Goal: Information Seeking & Learning: Find specific fact

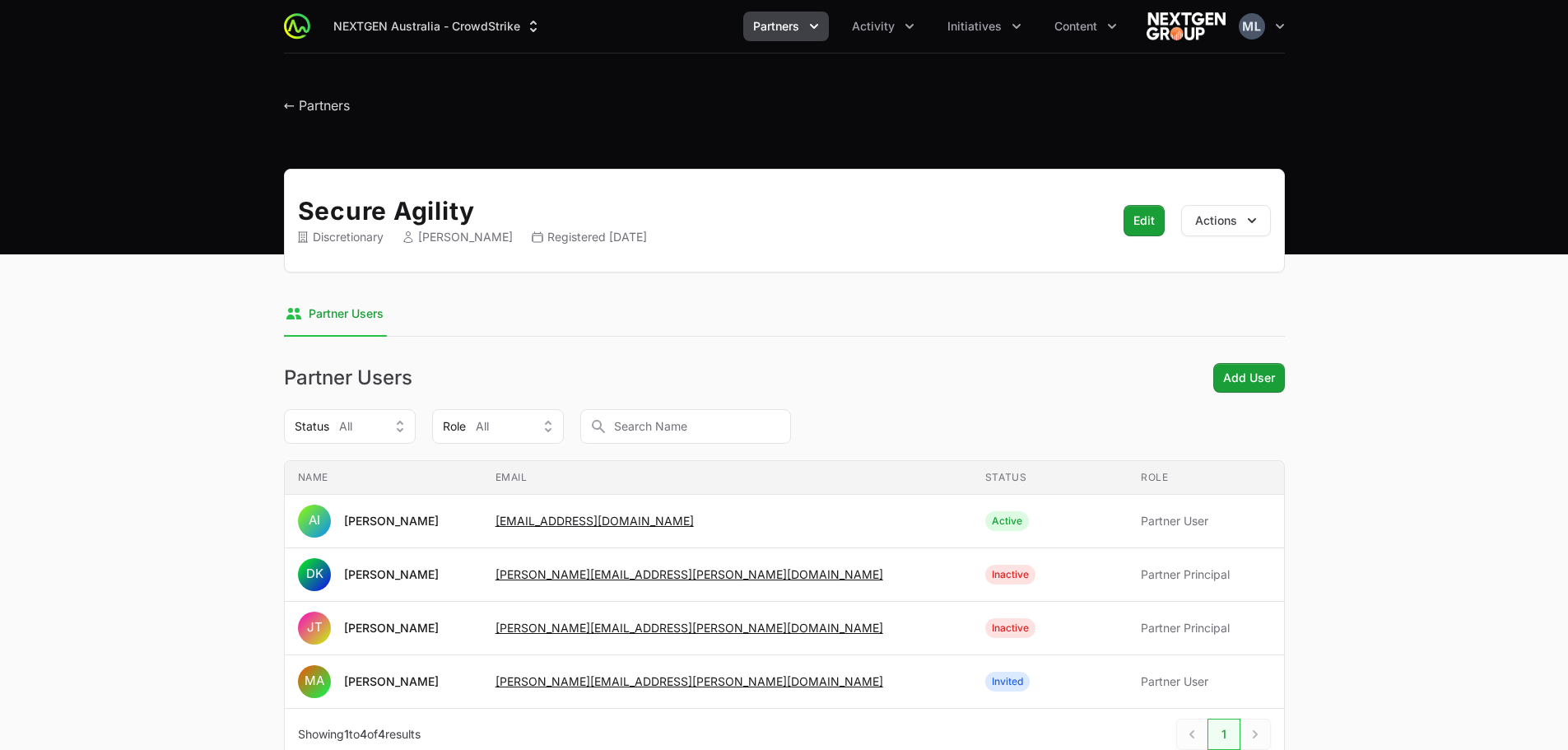
scroll to position [82, 0]
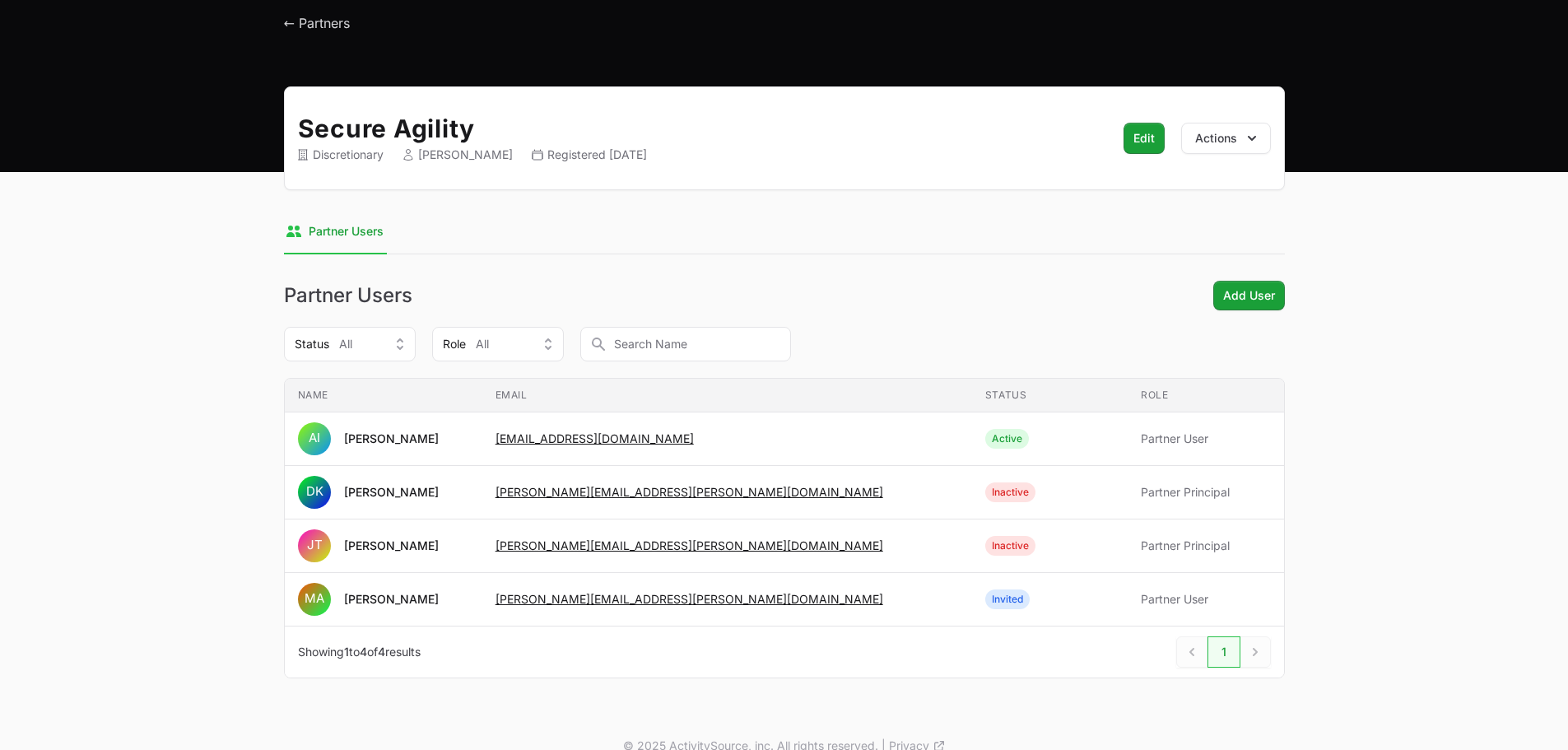
click at [287, 35] on header "← Partners" at bounding box center [784, 18] width 1568 height 96
click at [322, 19] on span "← Partners" at bounding box center [317, 22] width 66 height 16
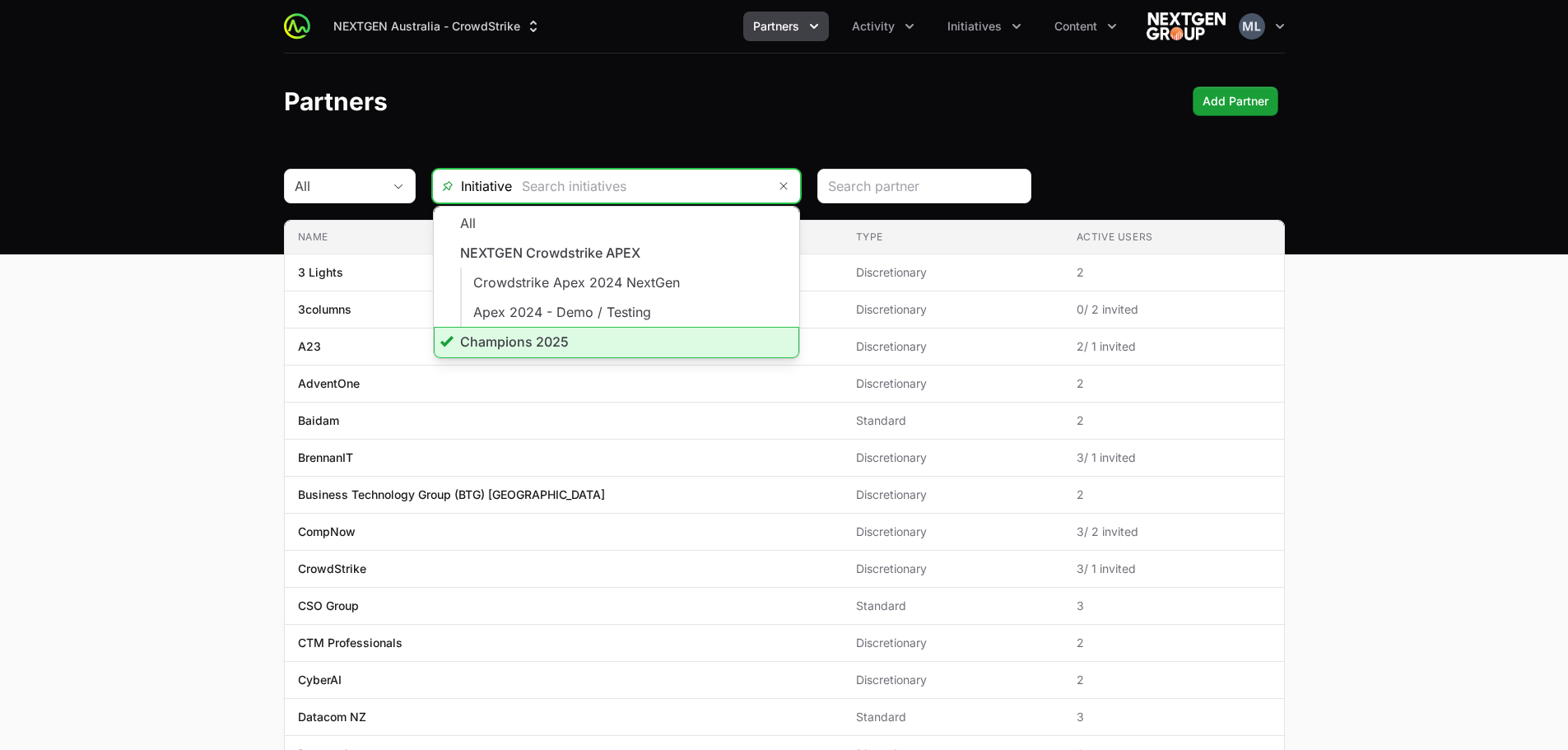
click at [614, 181] on input "text" at bounding box center [639, 186] width 255 height 33
click at [518, 347] on li "Champions 2025" at bounding box center [616, 343] width 366 height 31
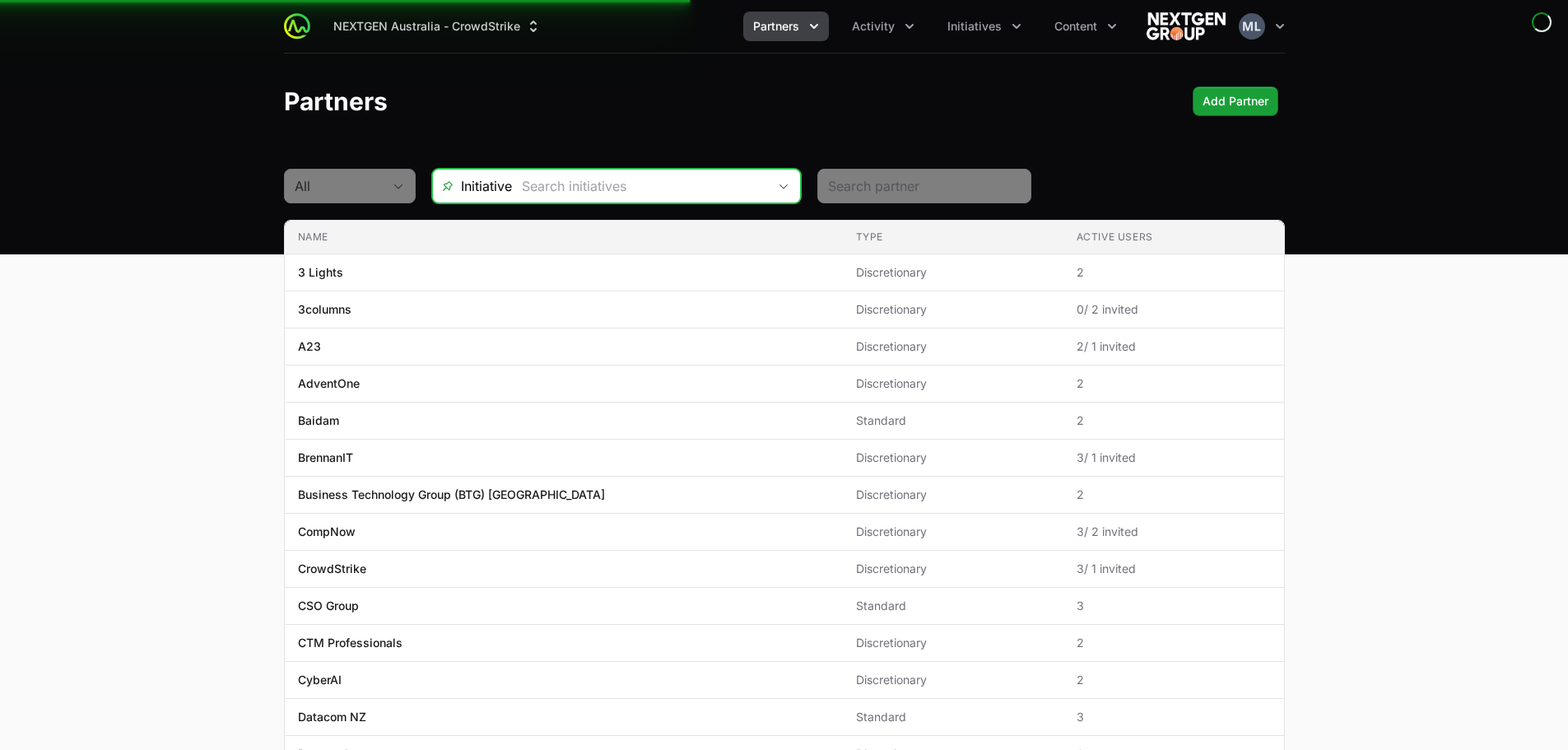
click at [768, 188] on span "Open" at bounding box center [784, 186] width 33 height 6
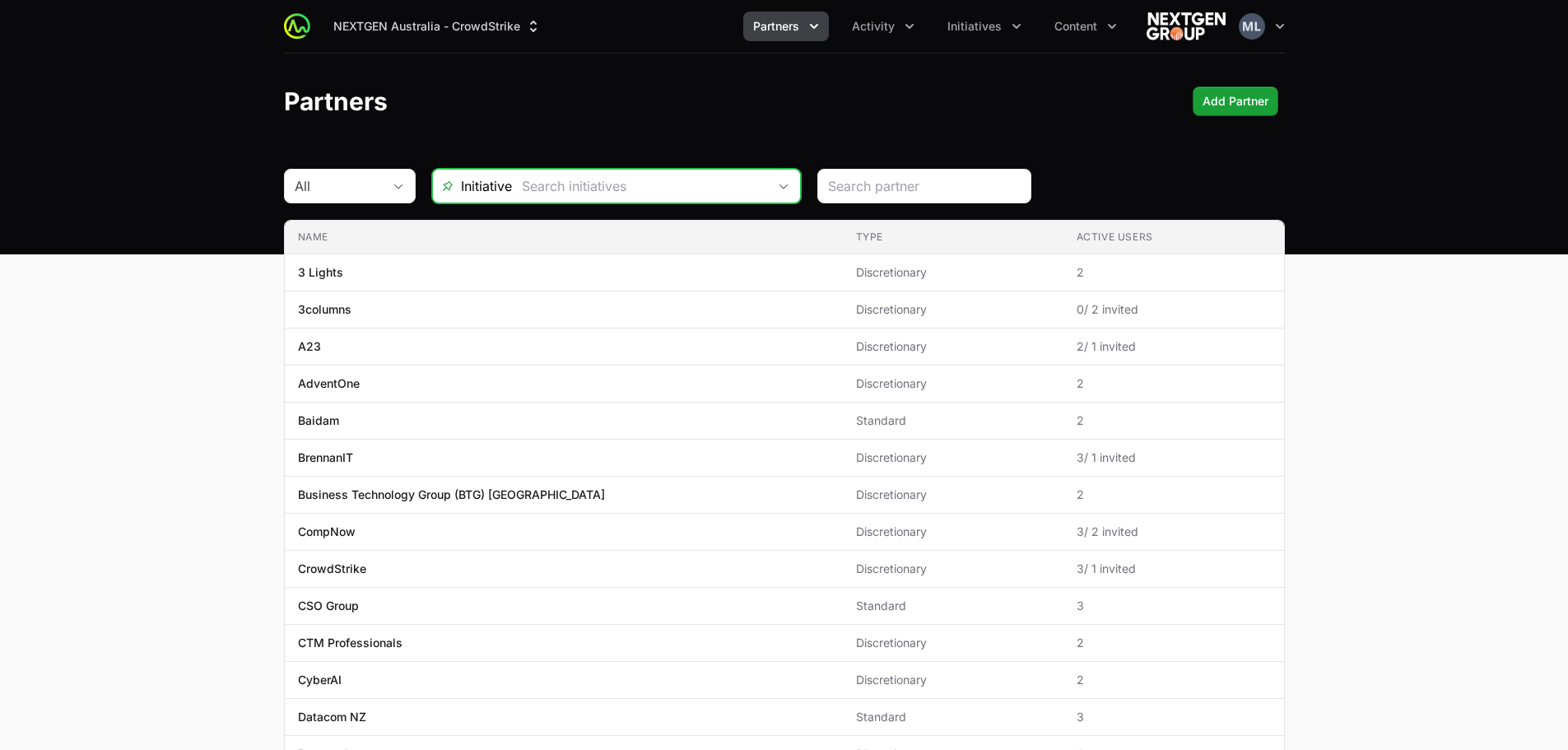
click at [624, 197] on input "text" at bounding box center [639, 186] width 255 height 33
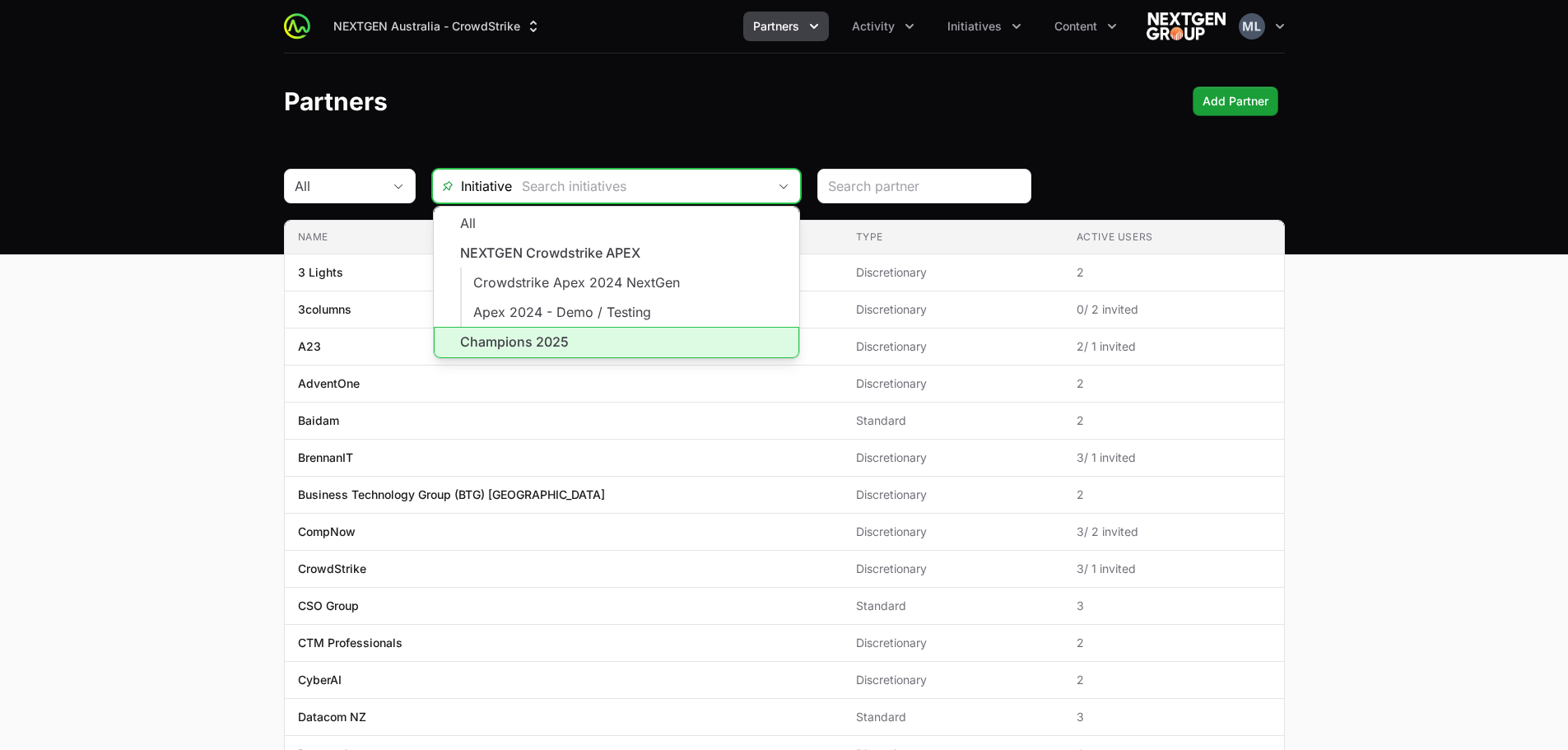
click at [515, 347] on li "Champions 2025" at bounding box center [616, 343] width 366 height 31
type input "Champions 2025"
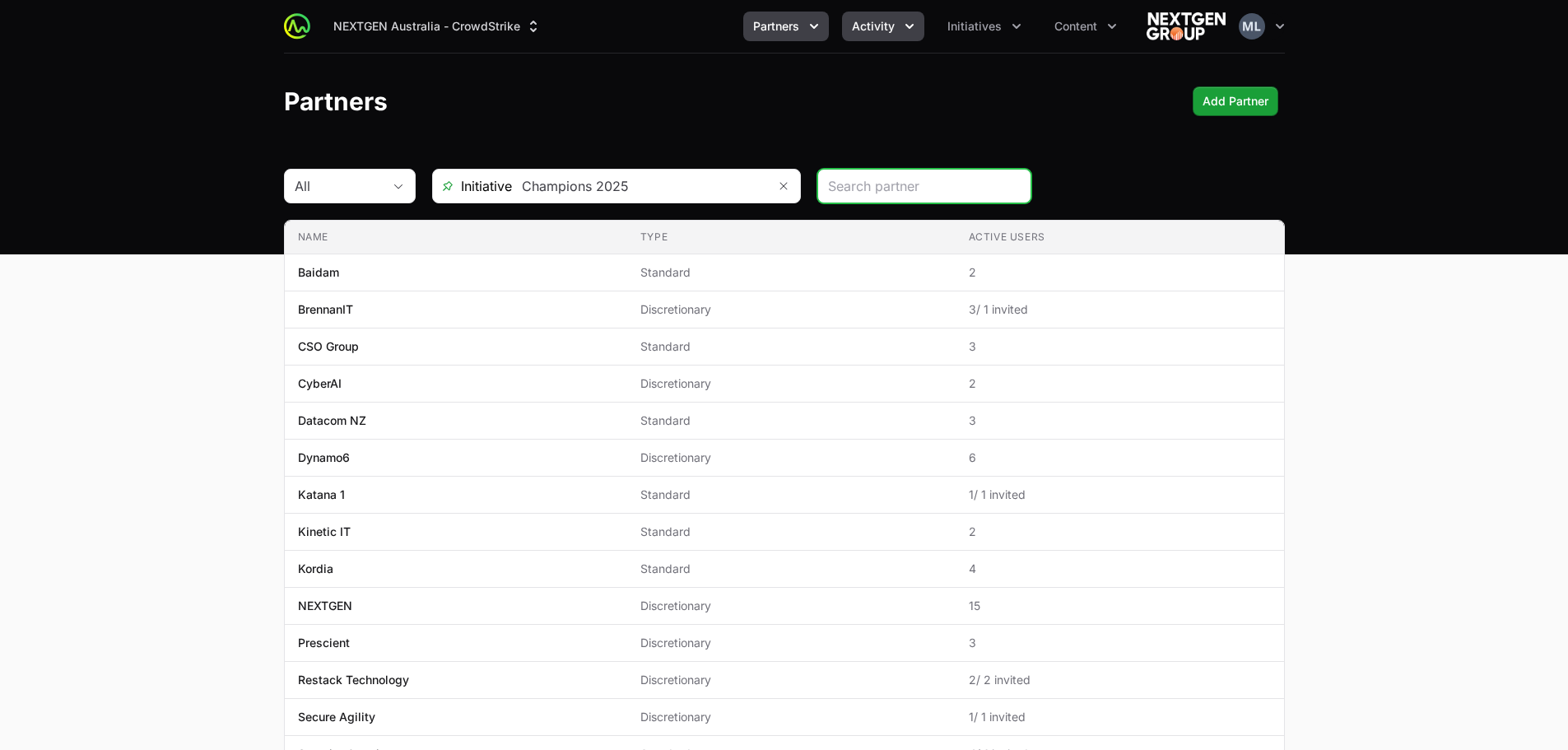
click at [876, 27] on span "Activity" at bounding box center [874, 26] width 42 height 16
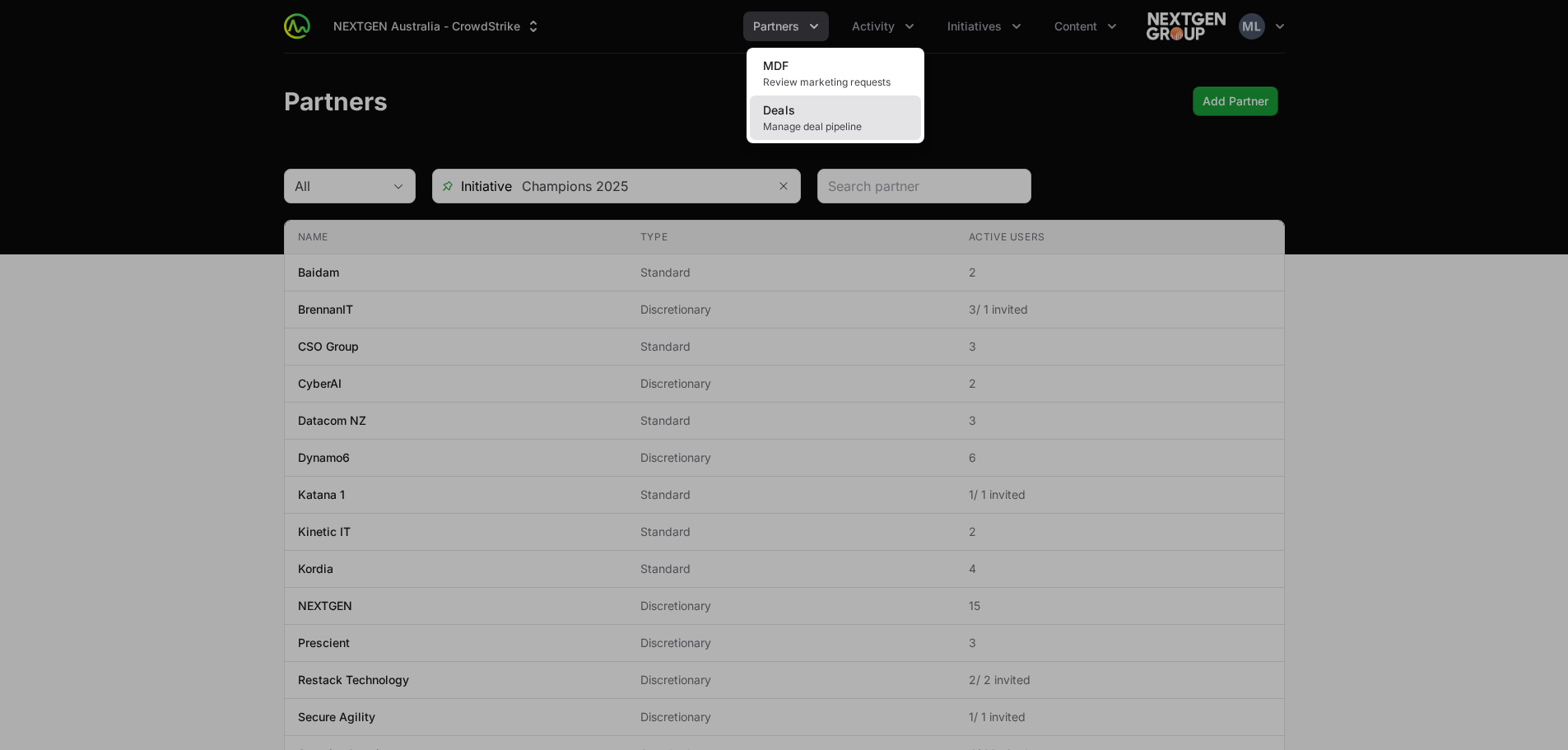
click at [796, 115] on span "Deals" at bounding box center [779, 110] width 33 height 14
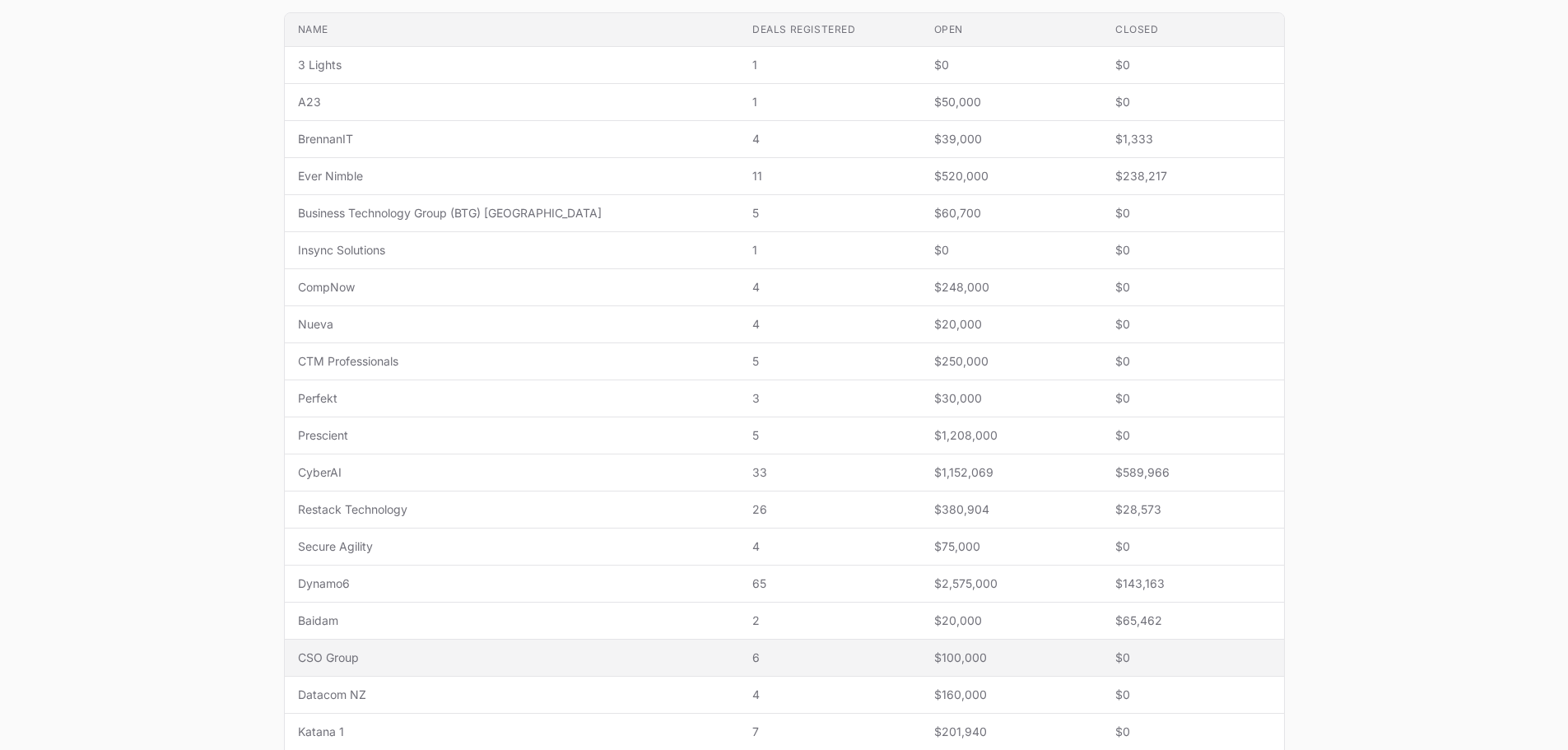
scroll to position [550, 0]
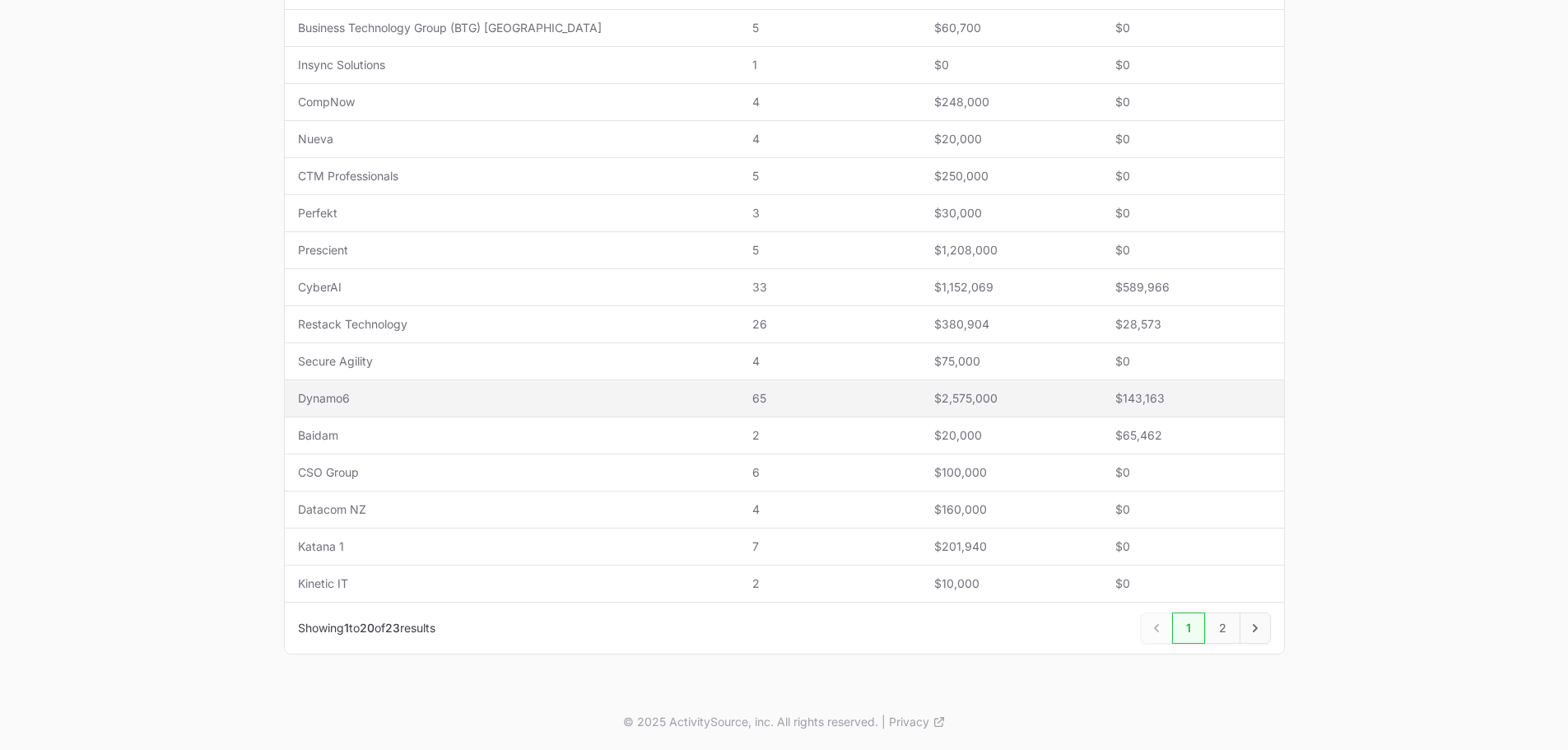
click at [416, 399] on span "Dynamo6" at bounding box center [513, 398] width 429 height 16
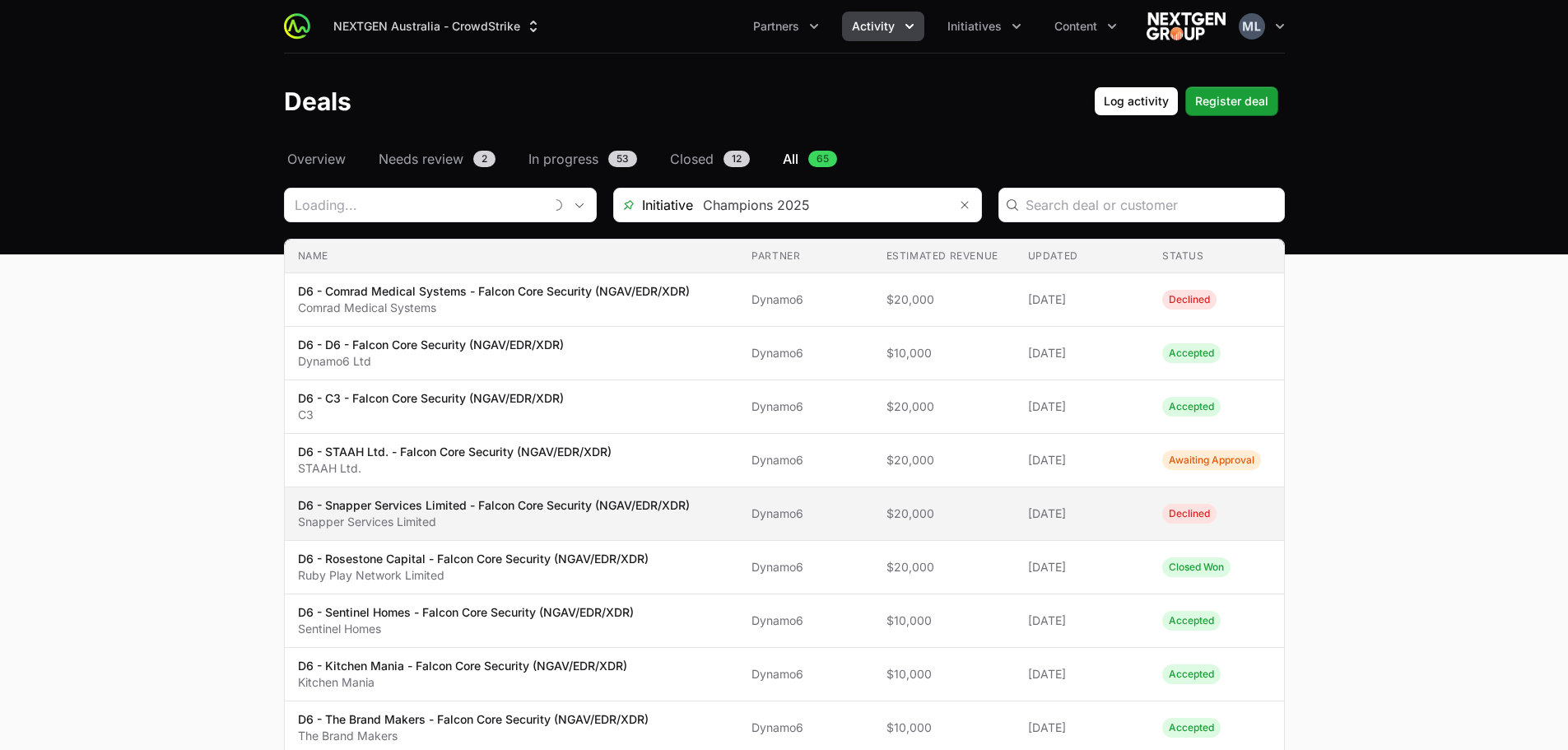
scroll to position [82, 0]
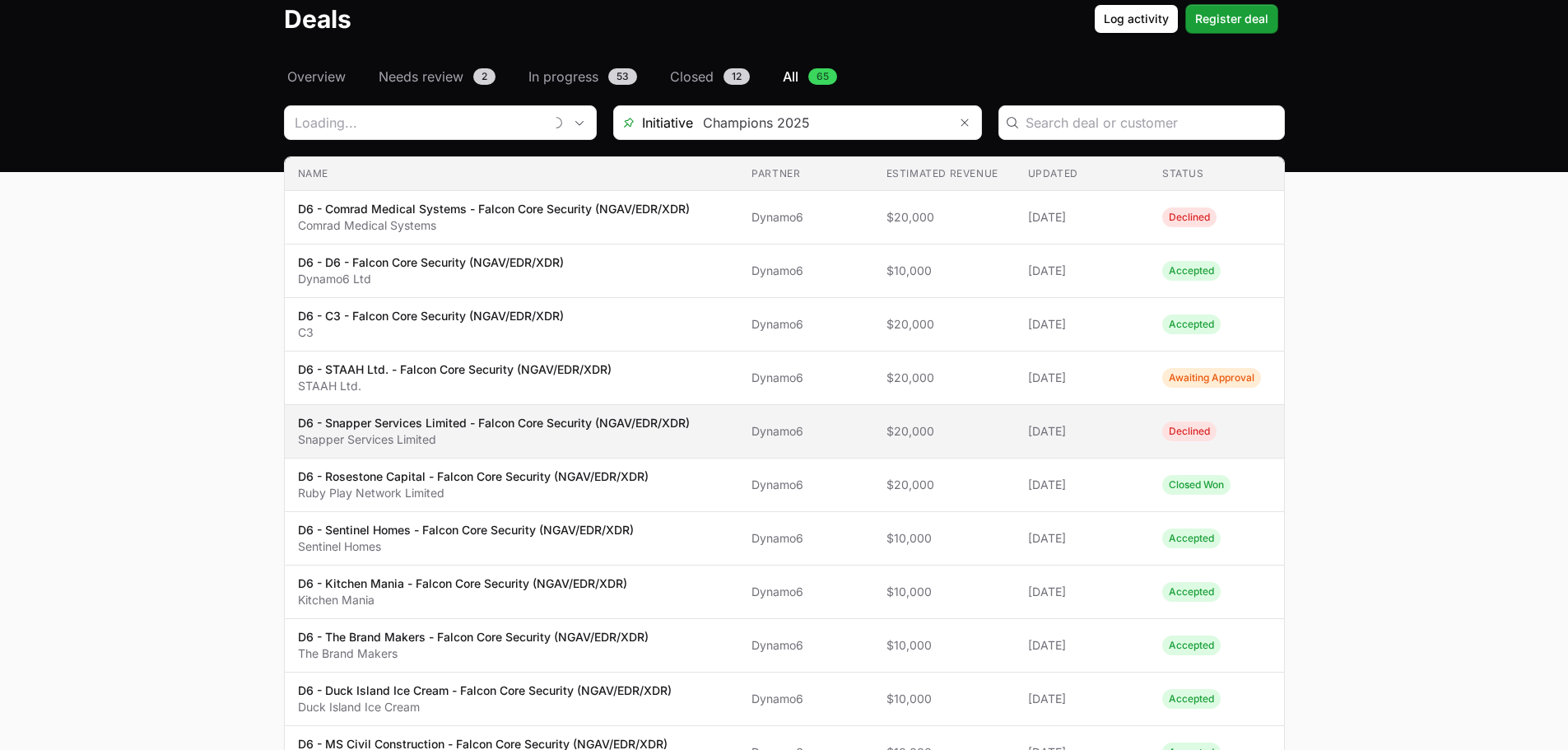
type input "Dynamo6"
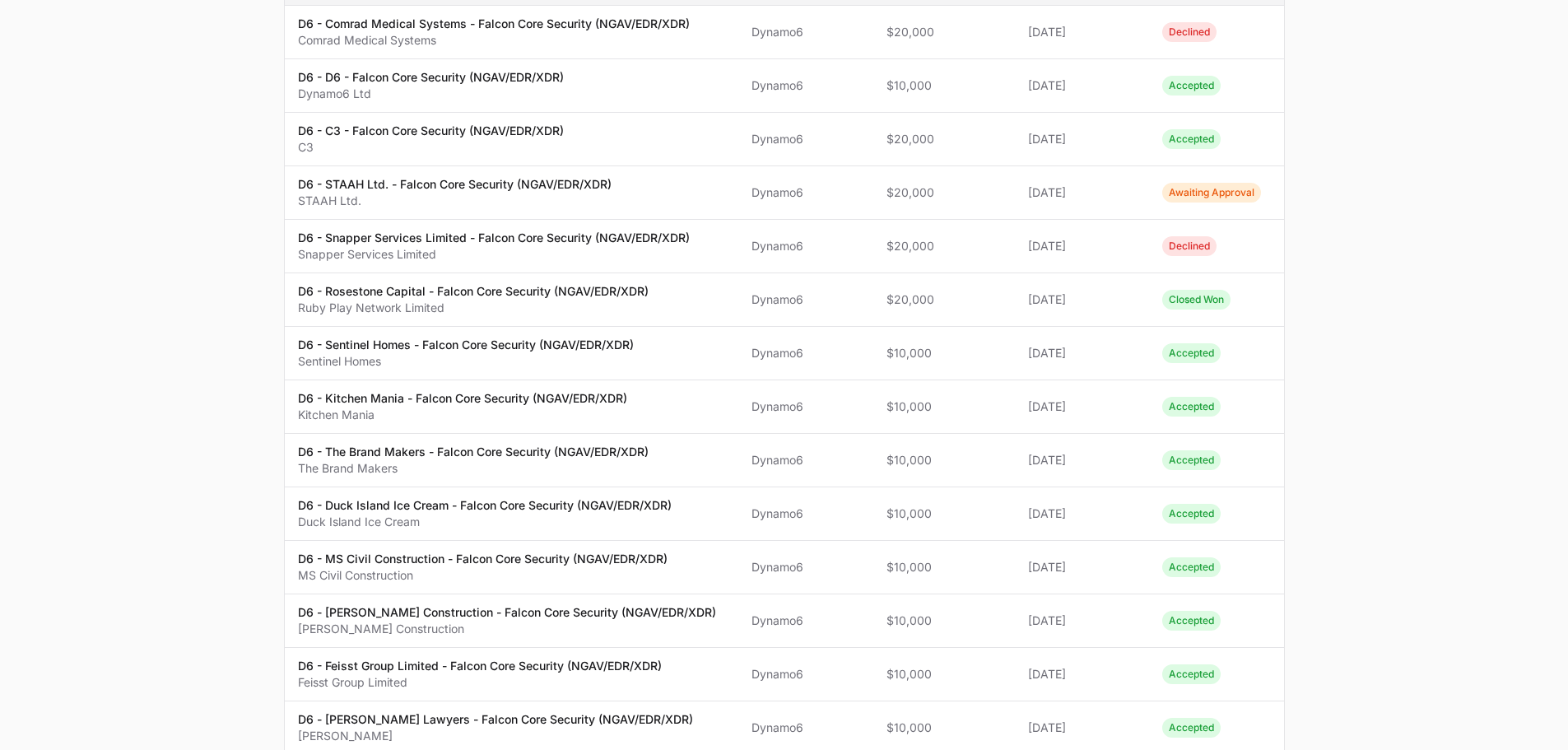
scroll to position [20, 0]
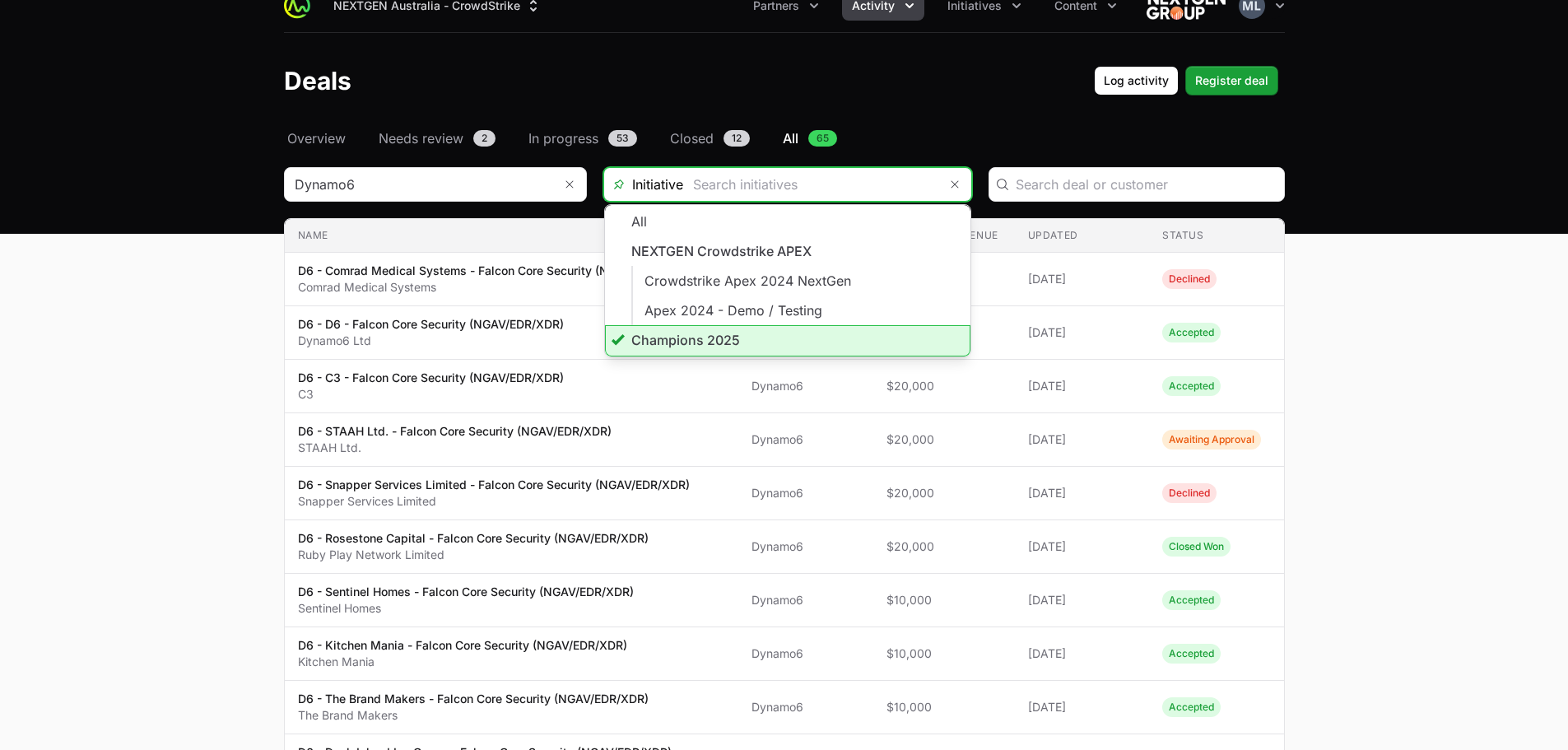
click at [864, 195] on input "Deals Filters" at bounding box center [811, 184] width 255 height 33
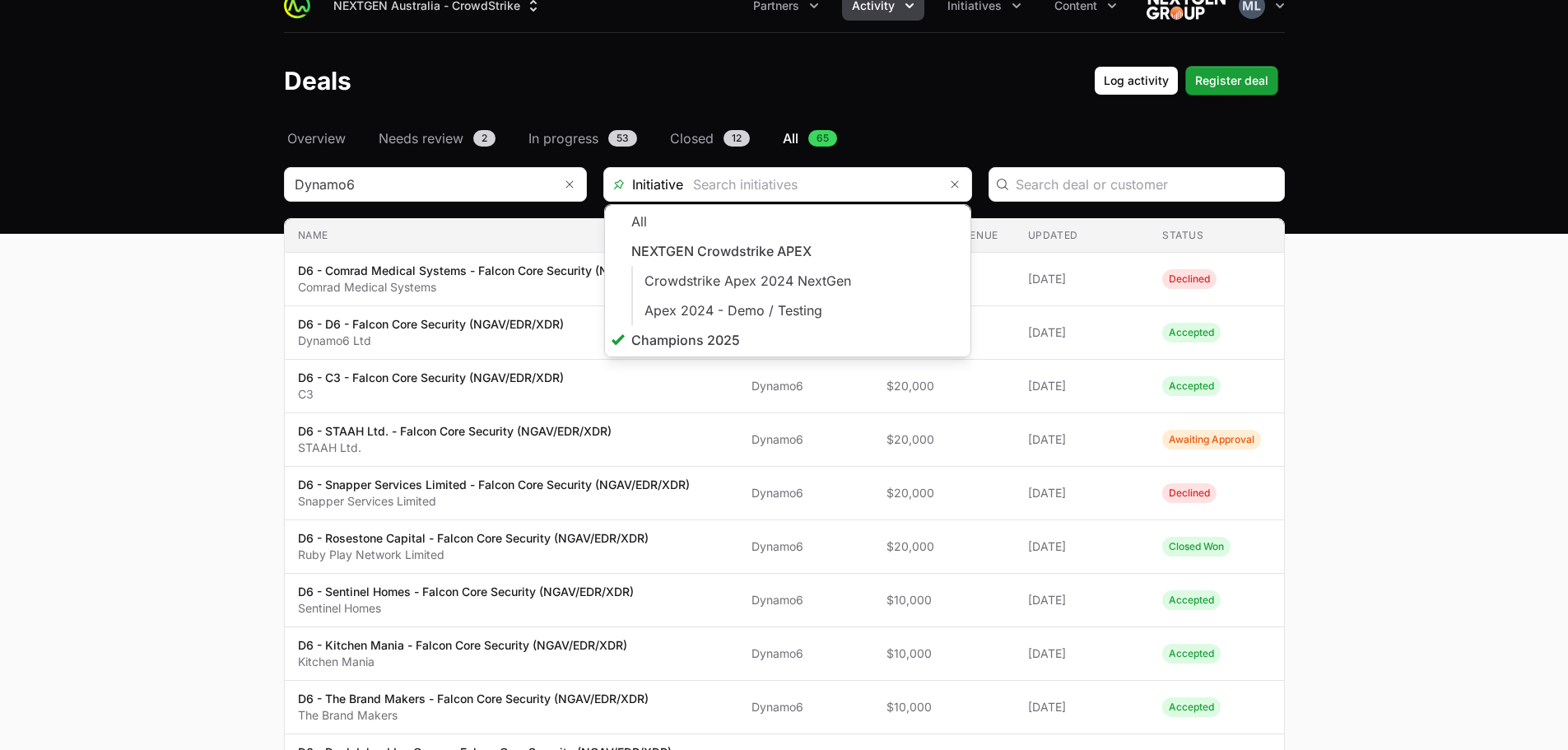
type input "Champions 2025"
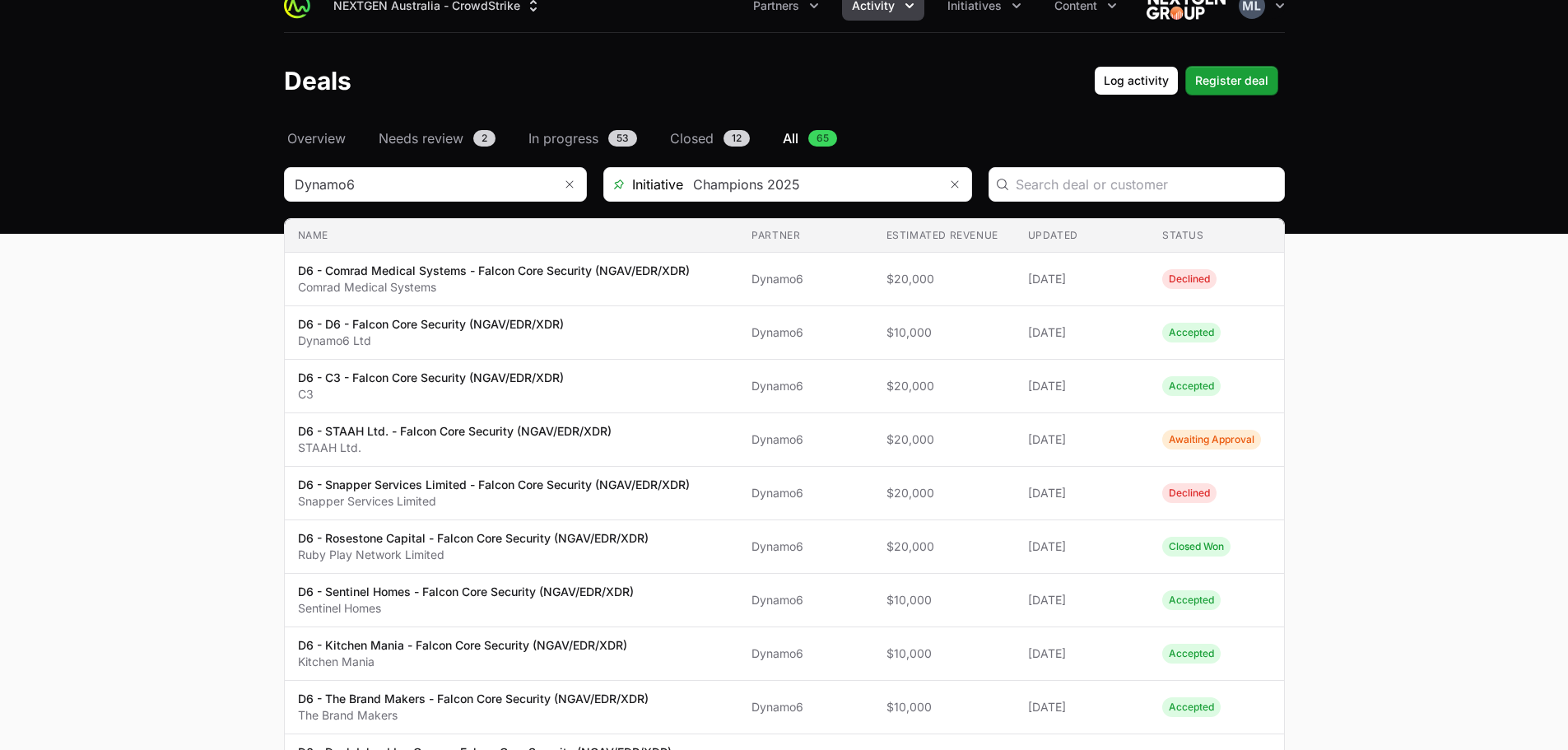
click at [931, 122] on header "Deals Log activity Register deal" at bounding box center [784, 80] width 1568 height 96
click at [514, 179] on input "Deals Filters" at bounding box center [414, 184] width 259 height 33
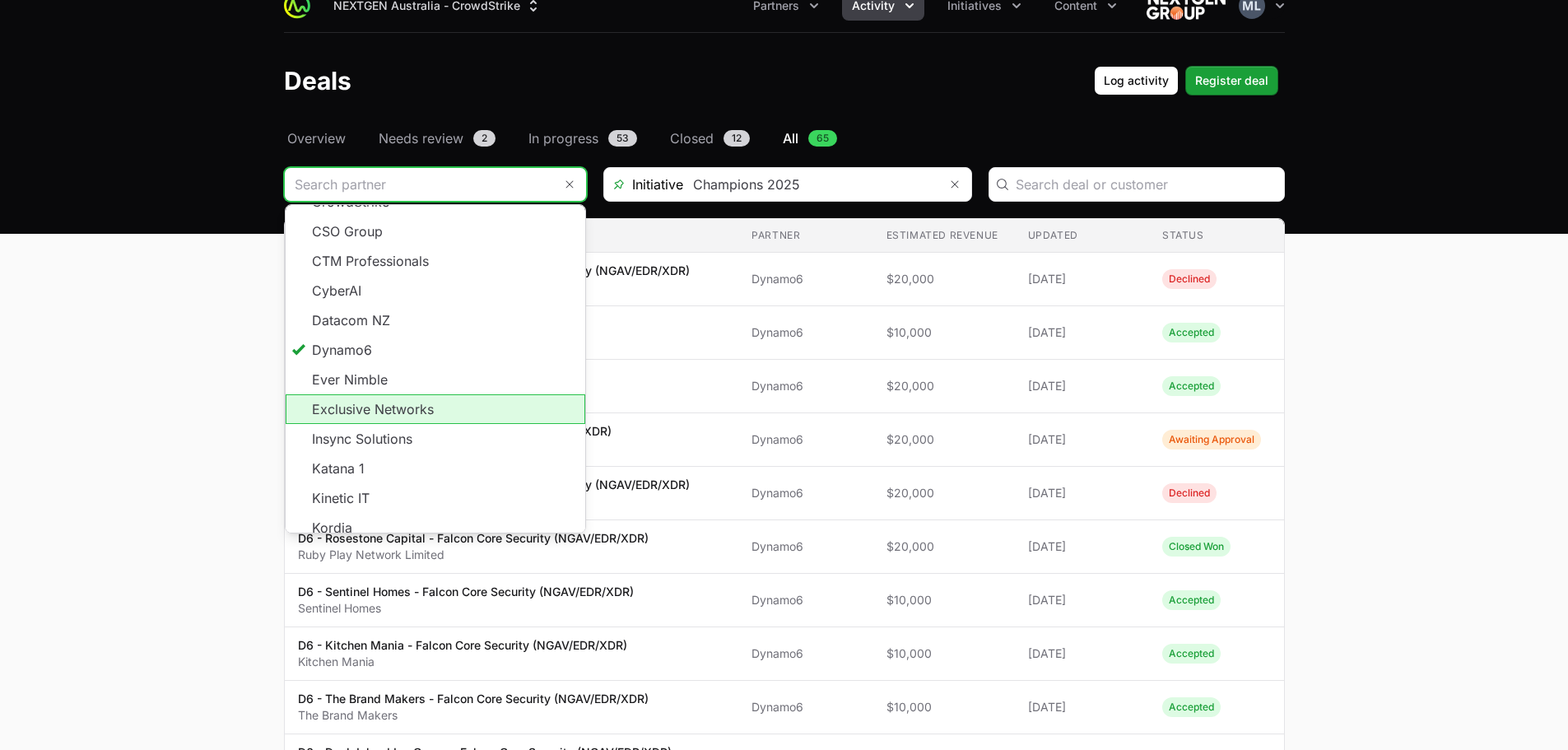
scroll to position [296, 0]
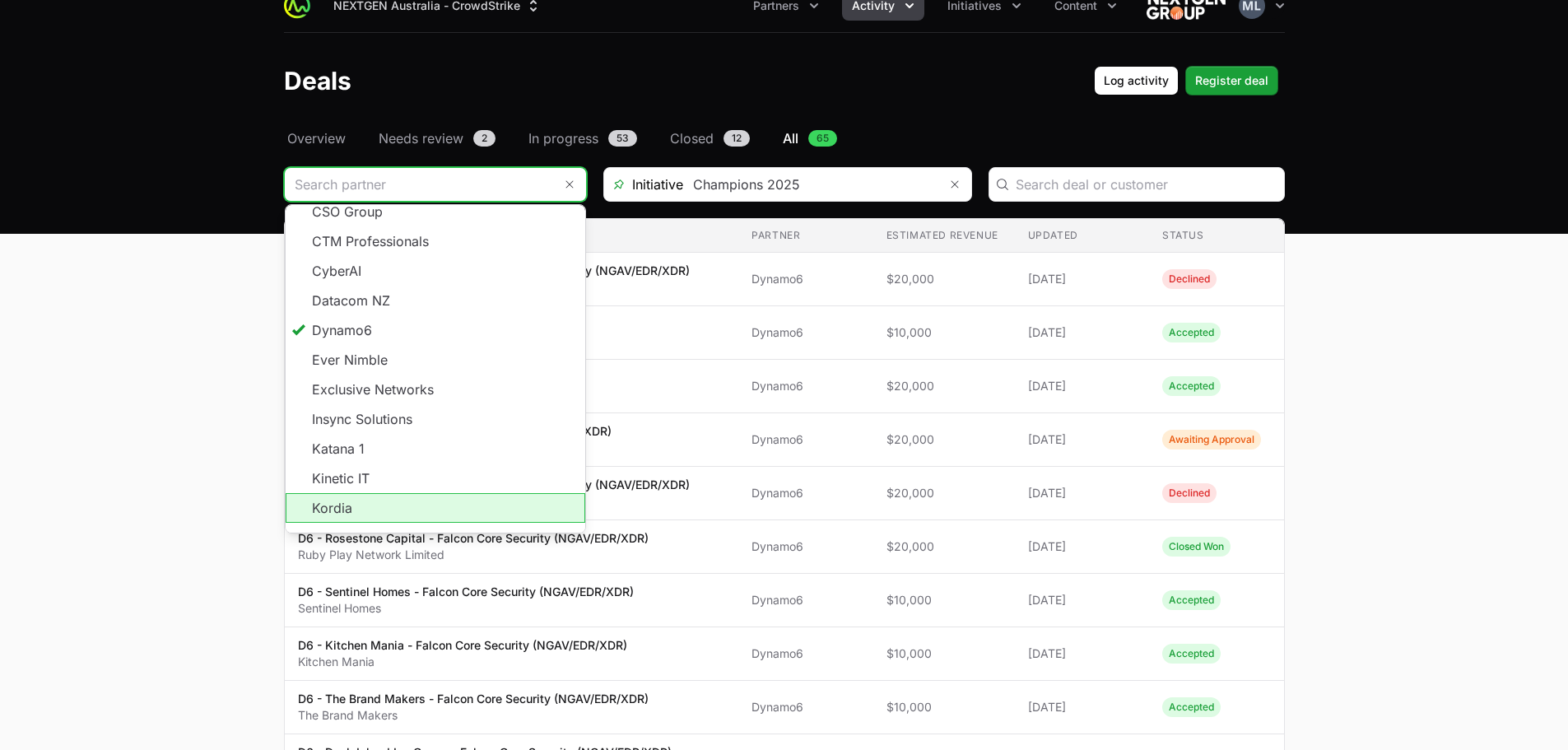
click at [378, 493] on li "Kordia" at bounding box center [435, 508] width 299 height 30
type input "Kordia"
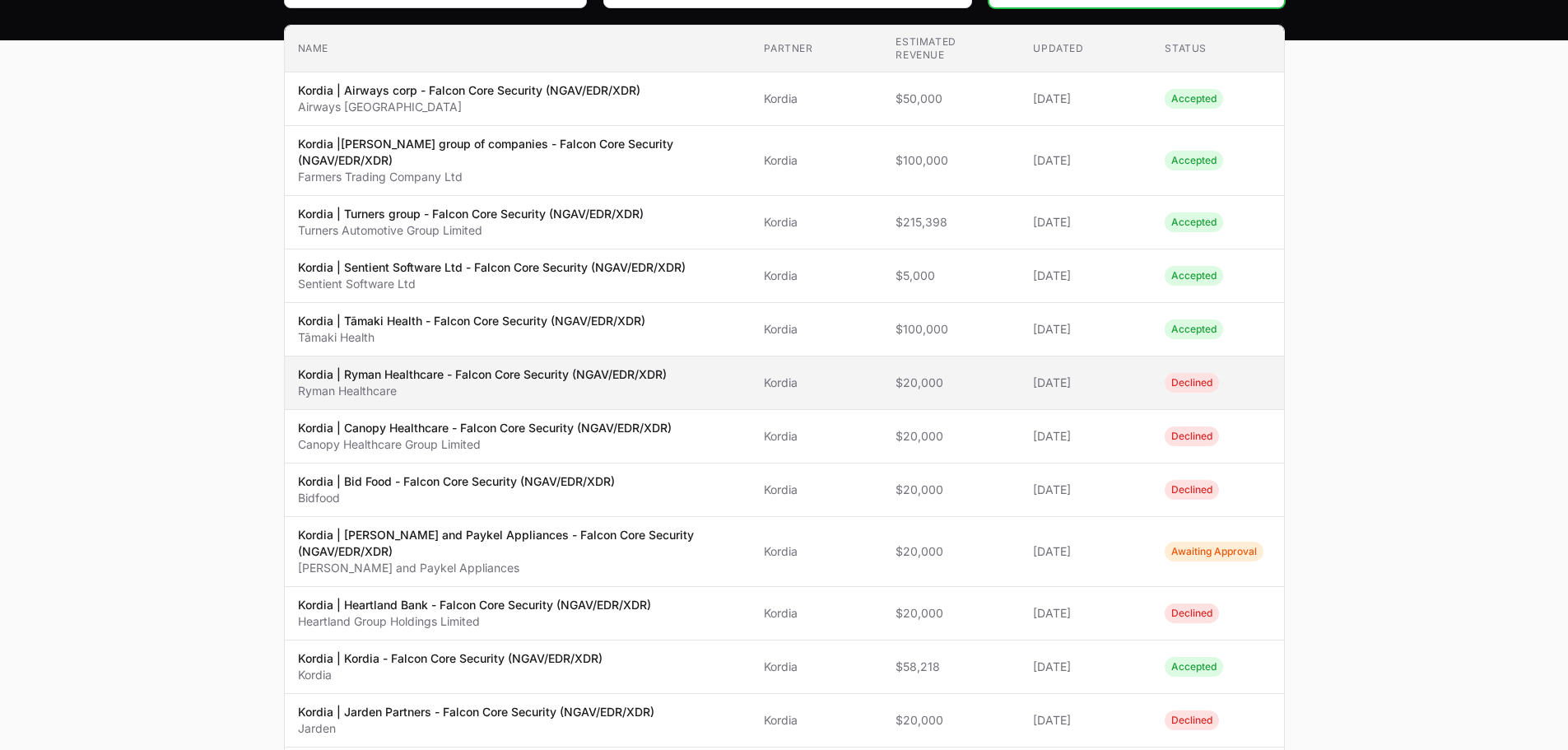
scroll to position [34, 0]
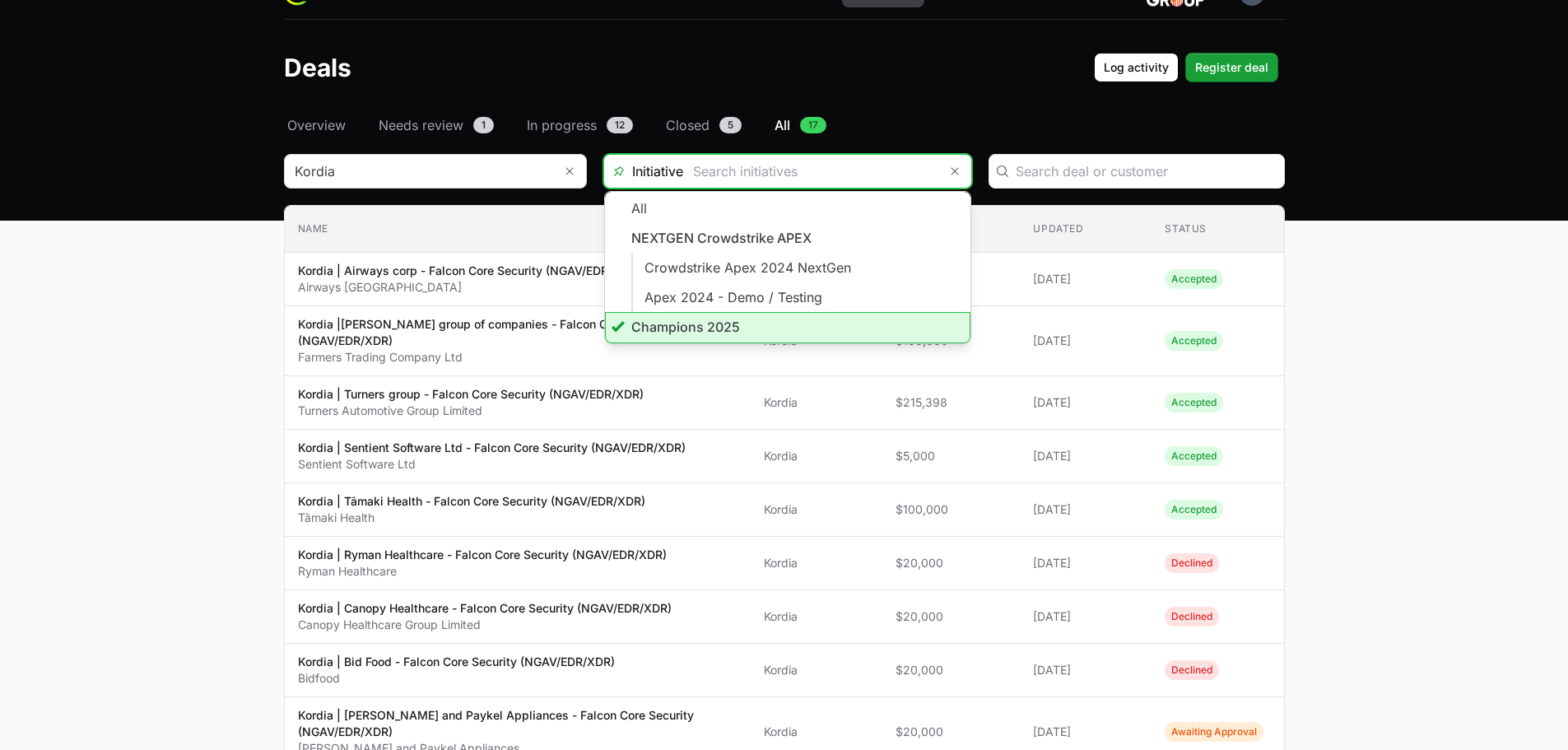
click at [782, 181] on input "Deals Filters" at bounding box center [811, 171] width 255 height 33
type input "Champions 2025"
click at [873, 128] on nav "Overview Needs review 1 In progress 12 Closed 5 All 17" at bounding box center [784, 125] width 1001 height 19
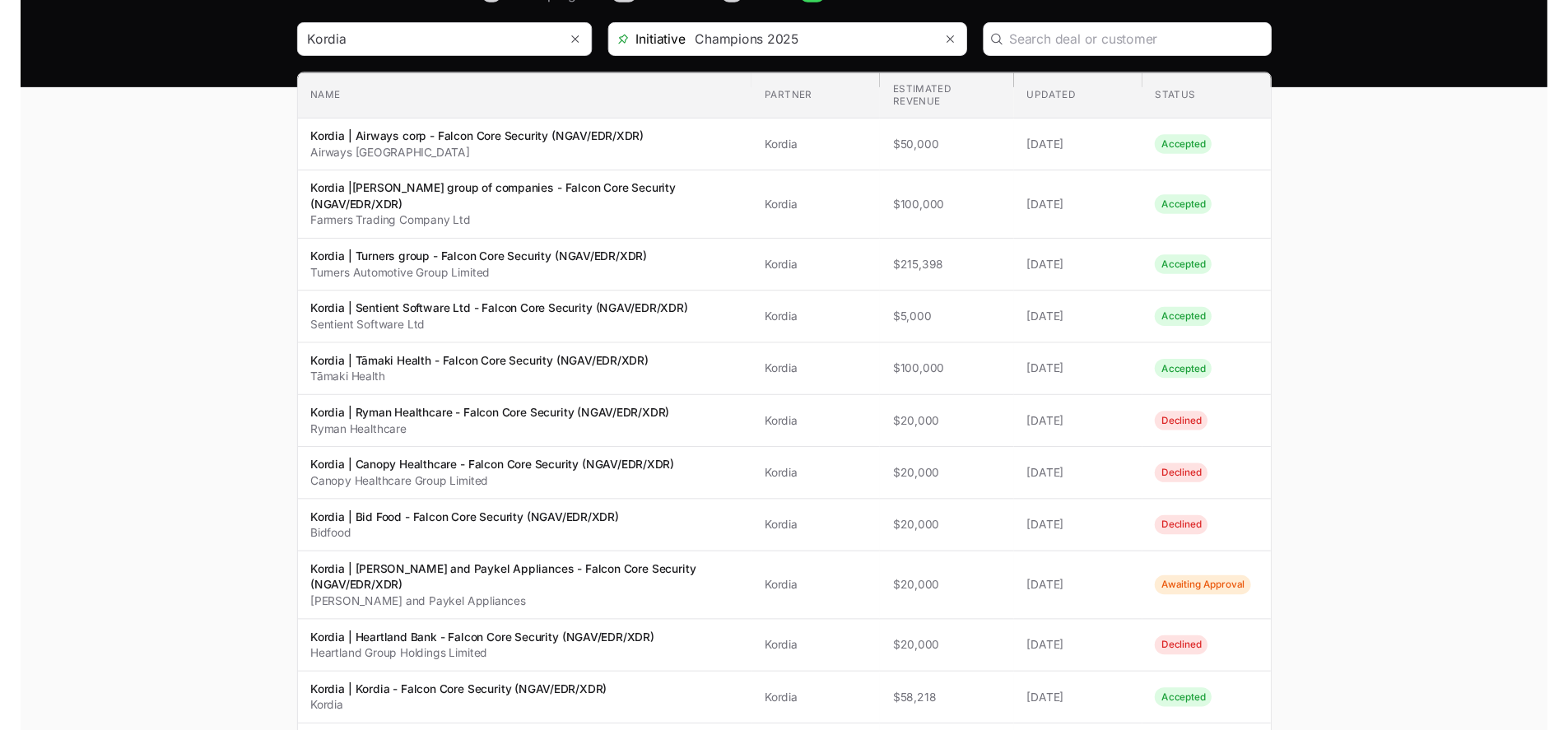
scroll to position [116, 0]
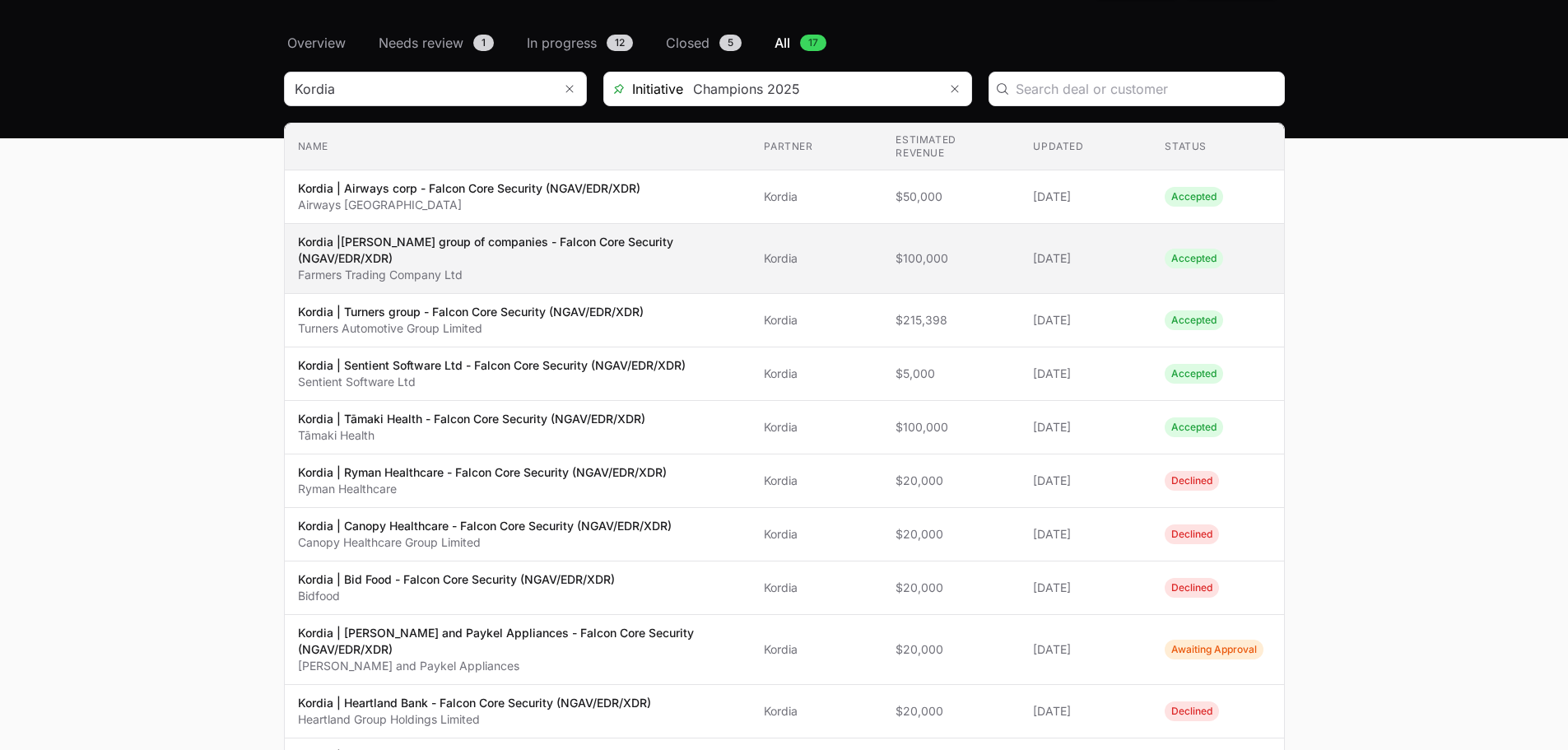
click at [463, 259] on p "Kordia |[PERSON_NAME] group of companies - Falcon Core Security (NGAV/EDR/XDR)" at bounding box center [518, 250] width 440 height 33
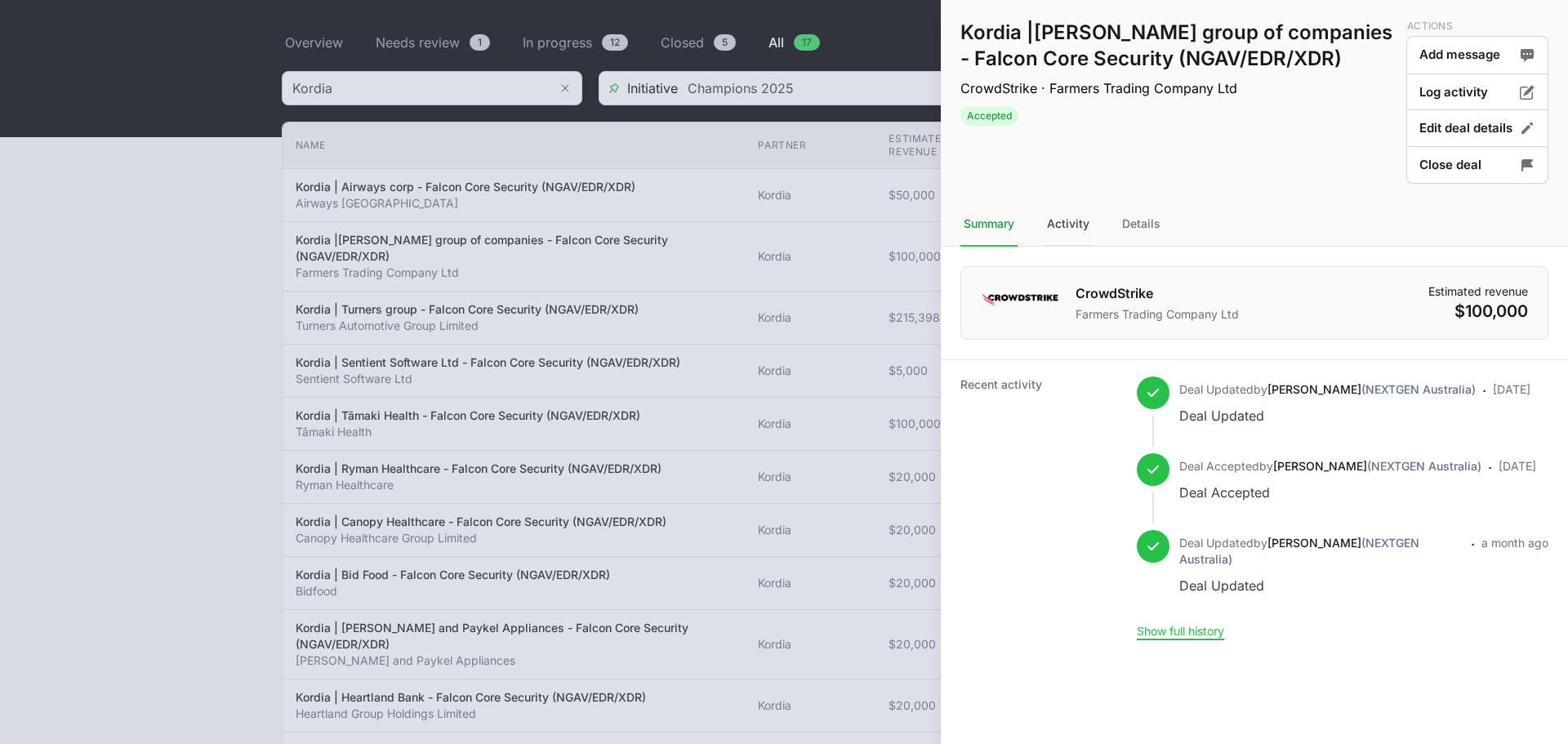
click at [1084, 225] on div "Activity" at bounding box center [1068, 224] width 49 height 44
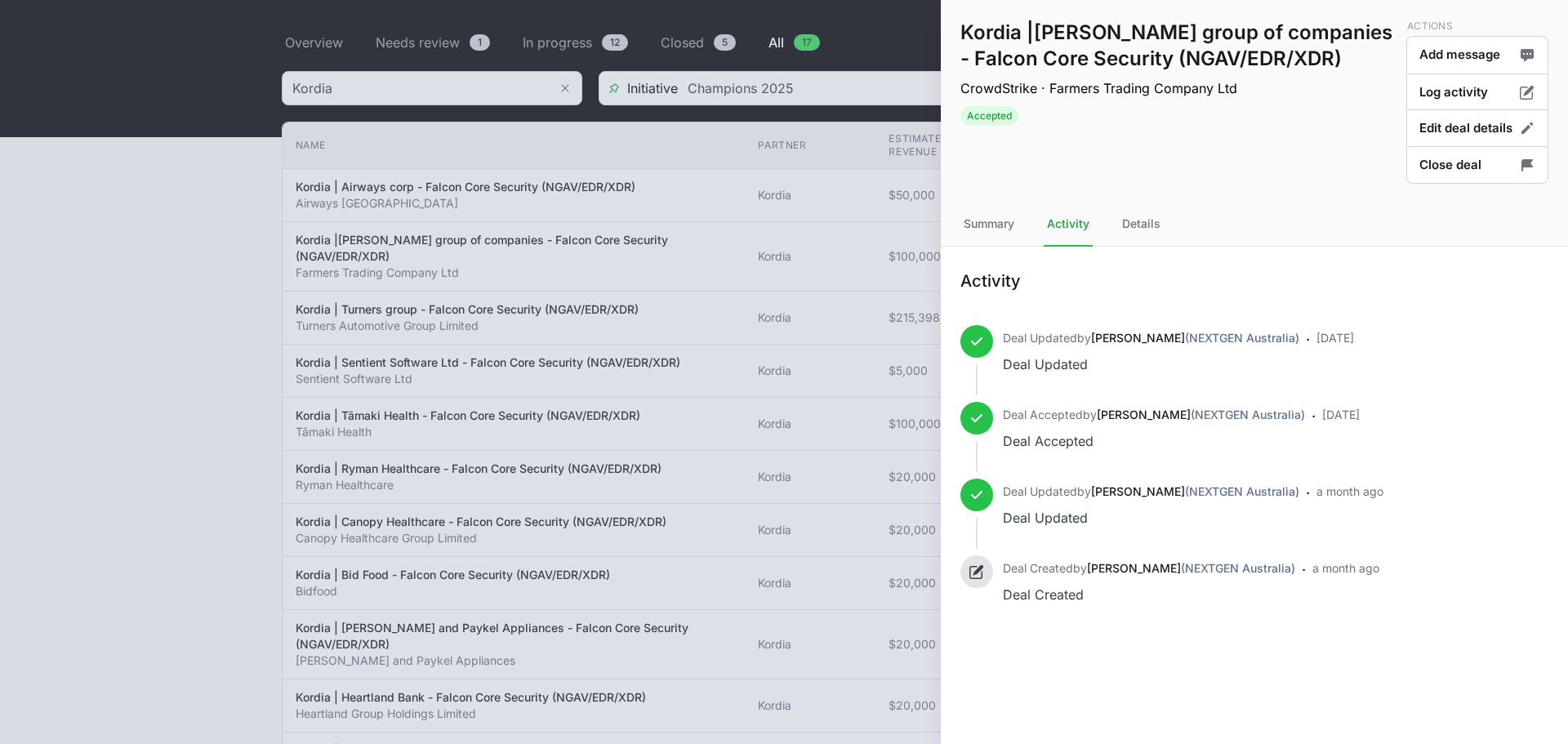
click at [1165, 225] on nav "Summary Activity Details" at bounding box center [1254, 224] width 627 height 44
click at [1164, 230] on nav "Summary Activity Details" at bounding box center [1254, 224] width 627 height 44
click at [1146, 225] on div "Details" at bounding box center [1141, 224] width 45 height 44
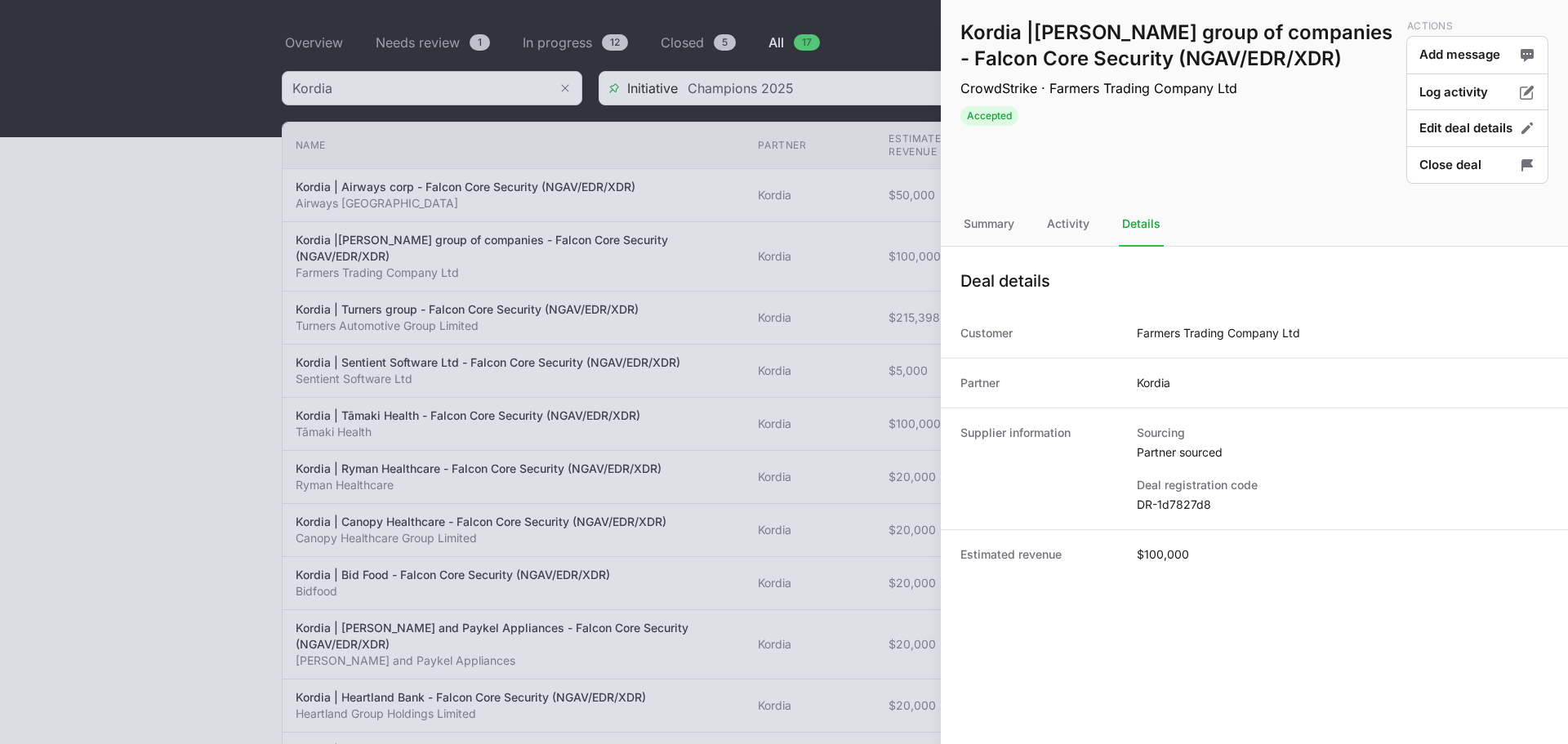
click at [1268, 330] on dd "Farmers Trading Company Ltd" at bounding box center [1218, 332] width 164 height 16
copy dd "Farmers Trading Company Ltd"
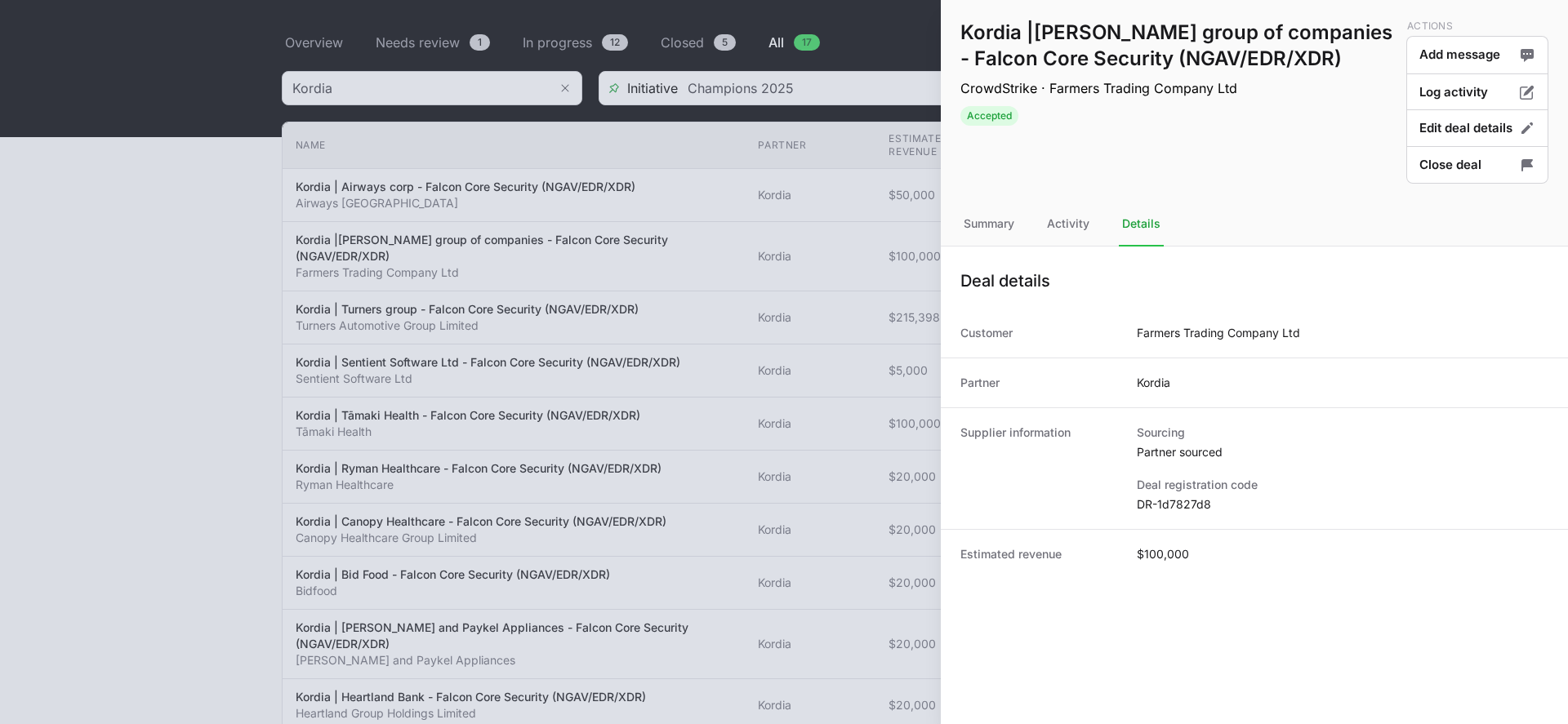
click at [831, 217] on div at bounding box center [784, 362] width 1568 height 724
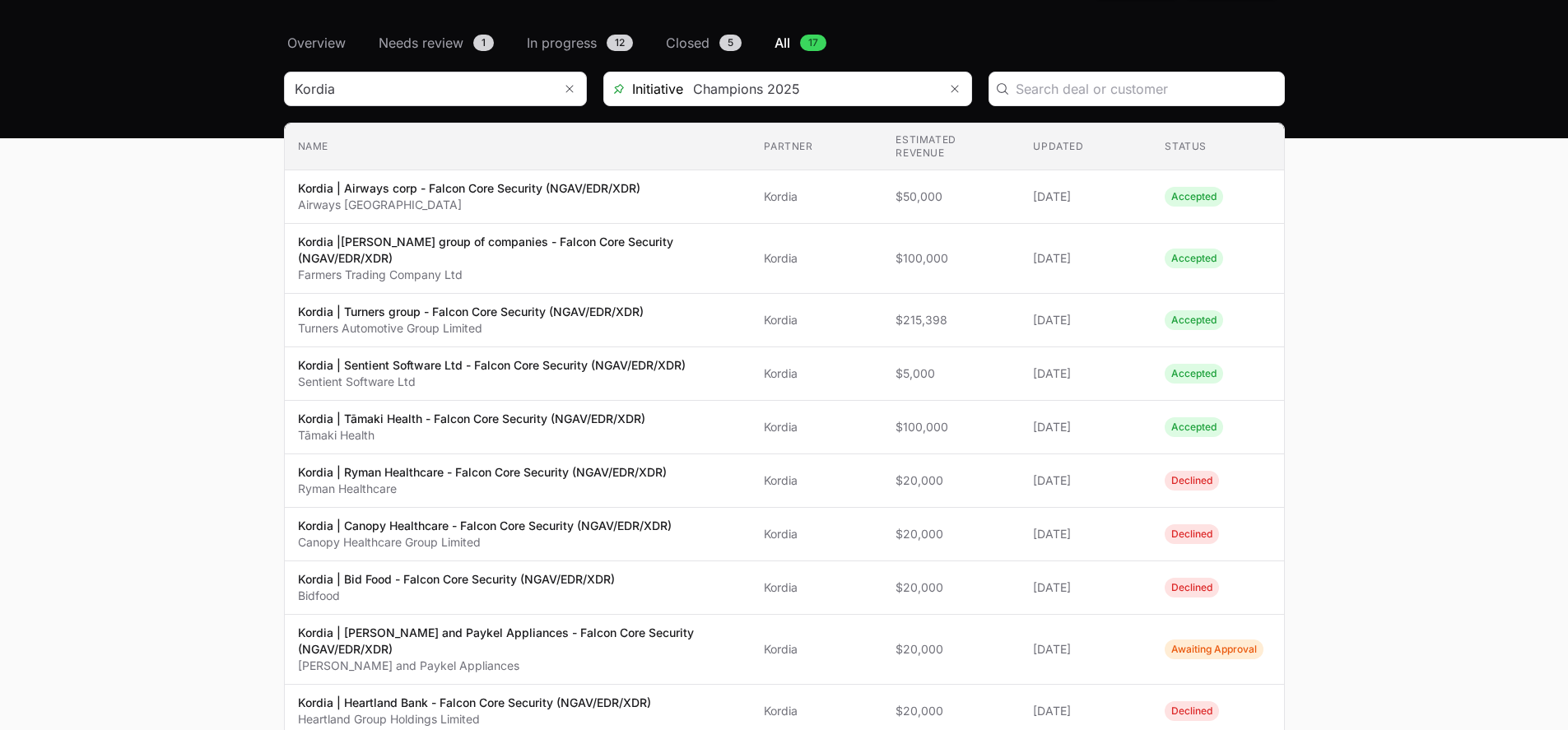
click at [1331, 244] on main "Select a tab Overview Needs review In progress Closed All Overview Needs review…" at bounding box center [784, 618] width 1568 height 1171
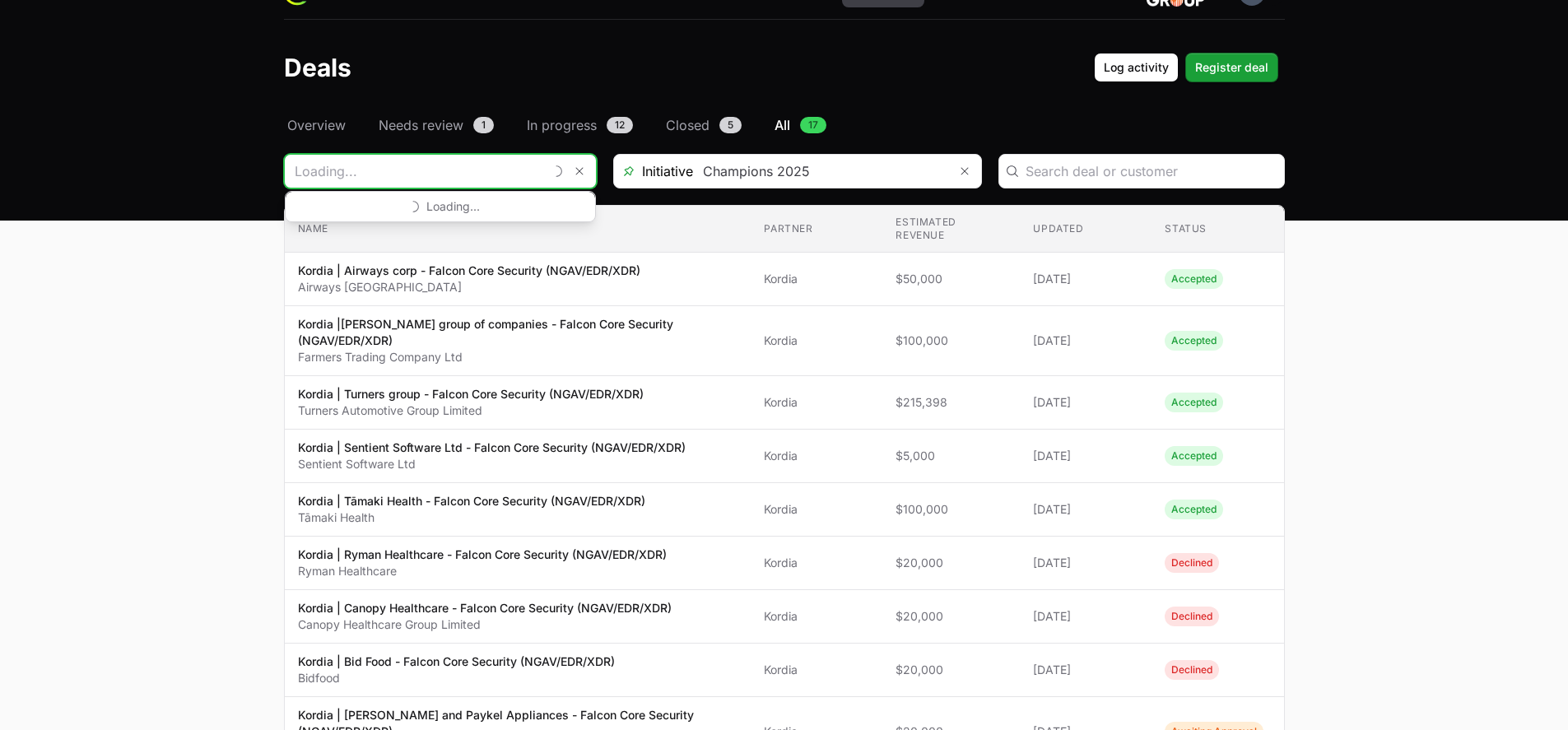
click at [523, 176] on input "Deals Filters" at bounding box center [414, 171] width 259 height 33
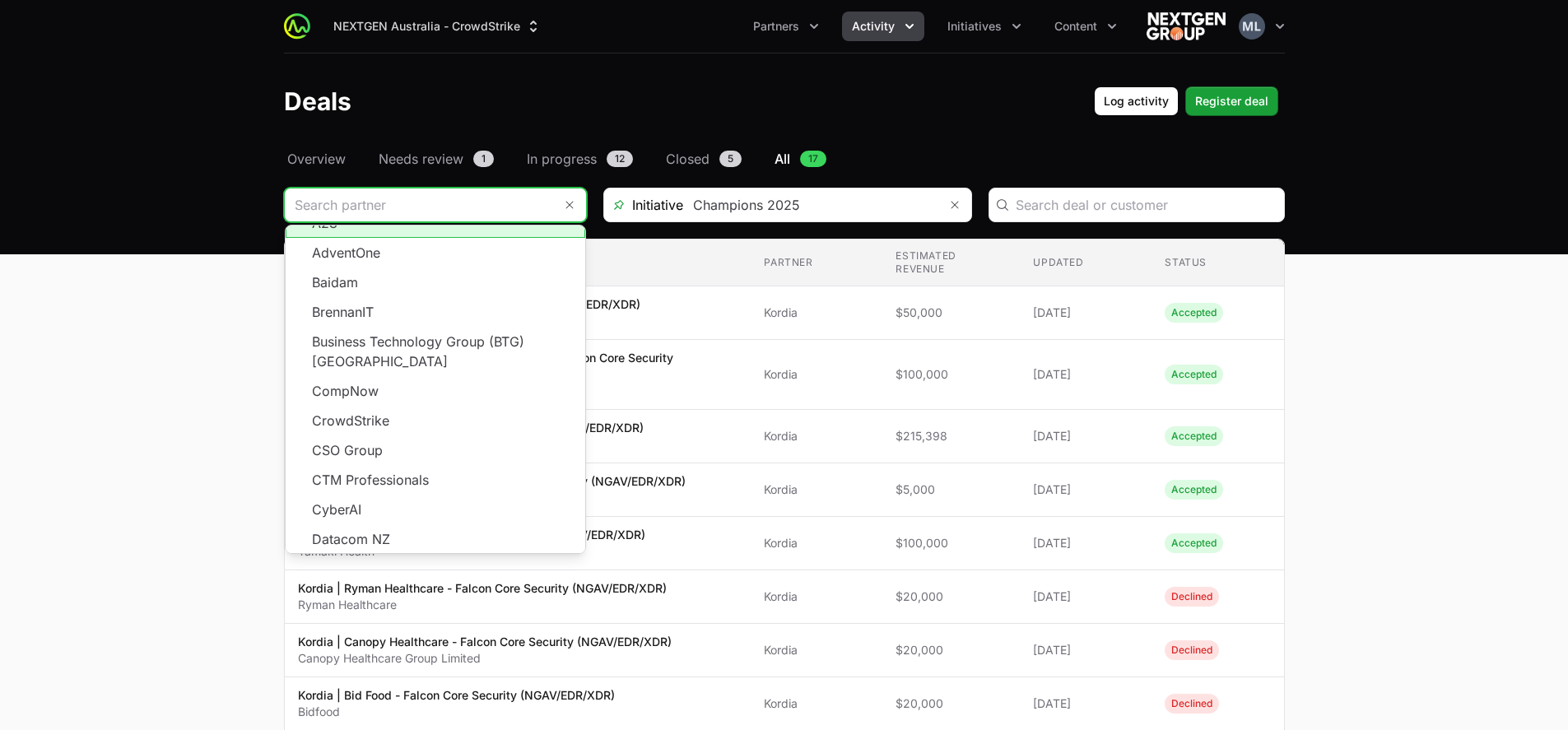
scroll to position [296, 0]
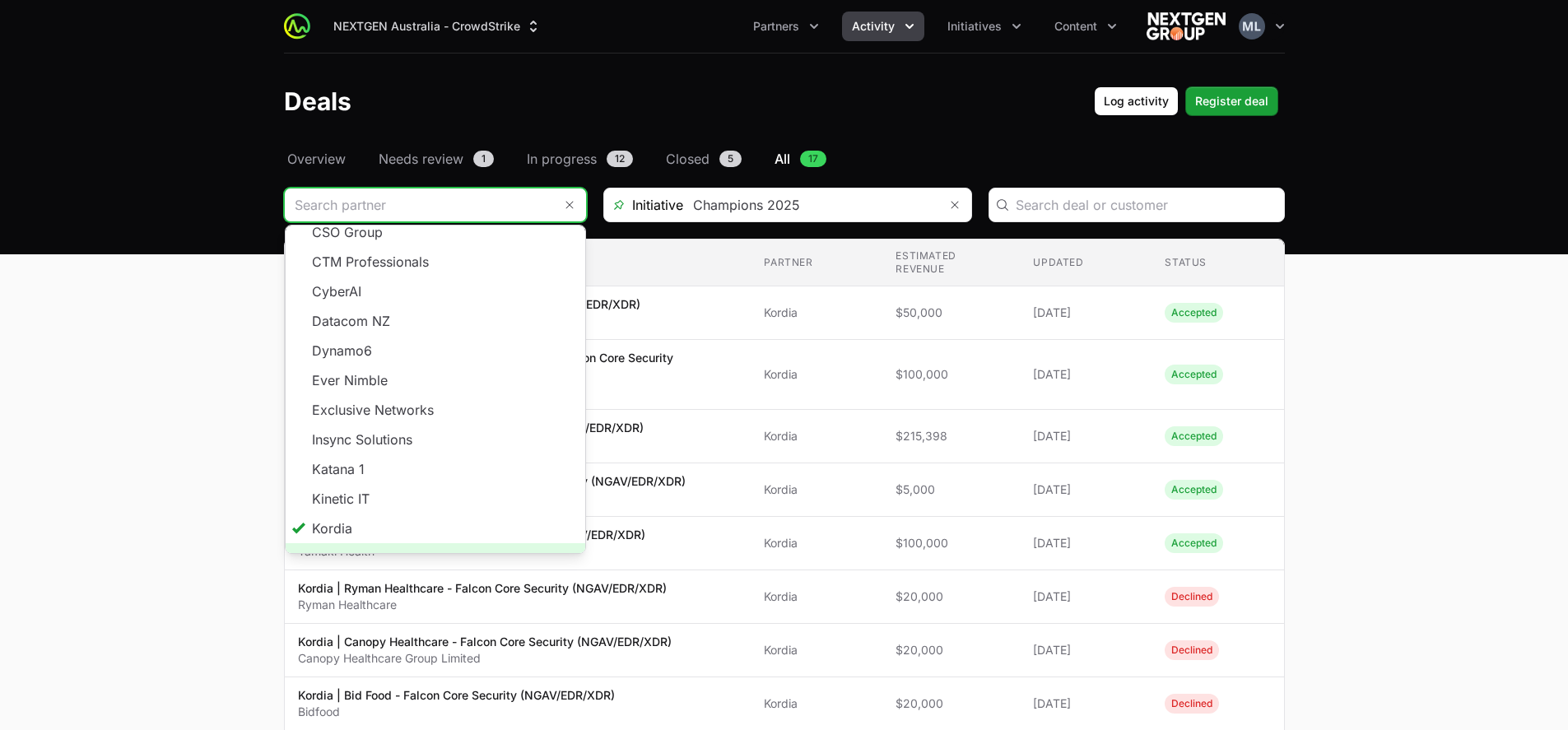
click at [430, 544] on span "Load more" at bounding box center [435, 558] width 299 height 30
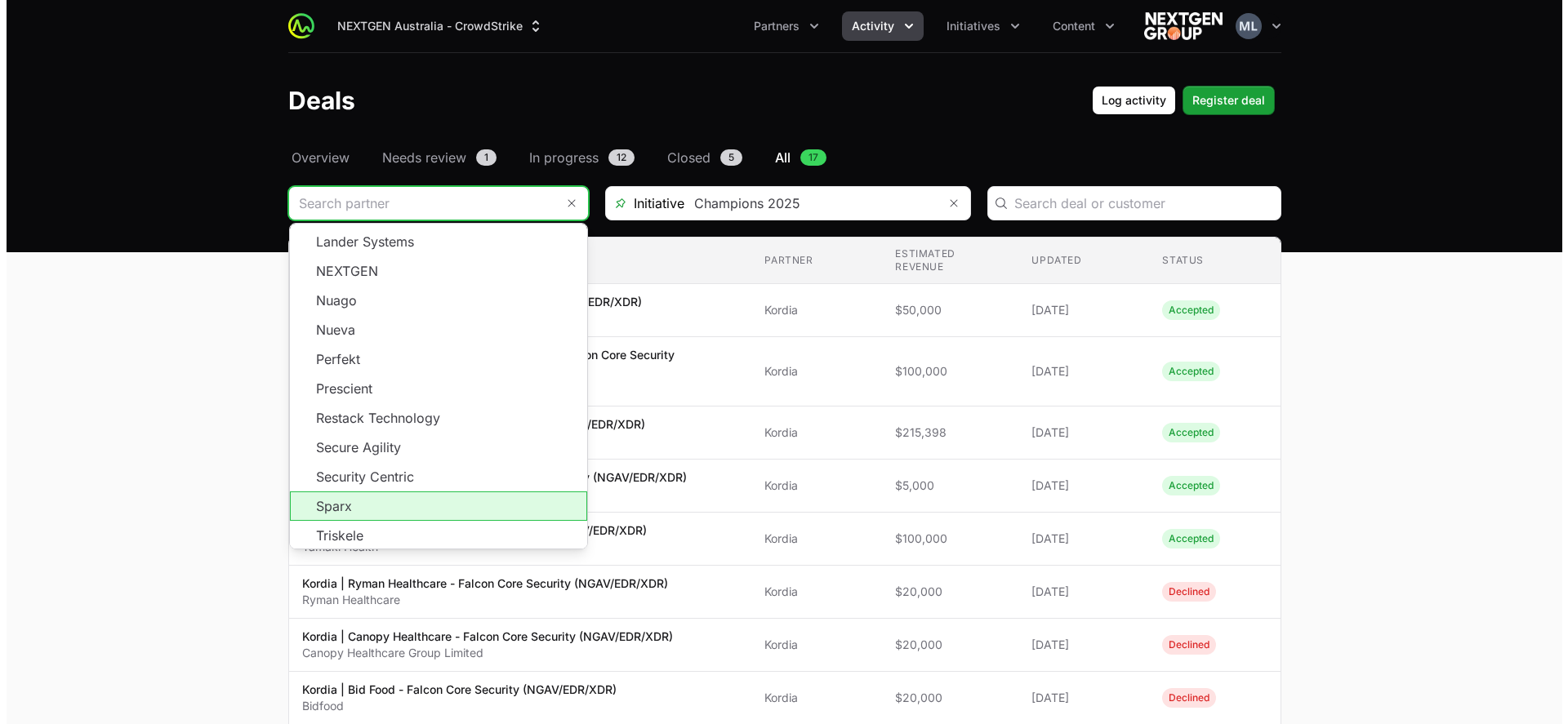
scroll to position [648, 0]
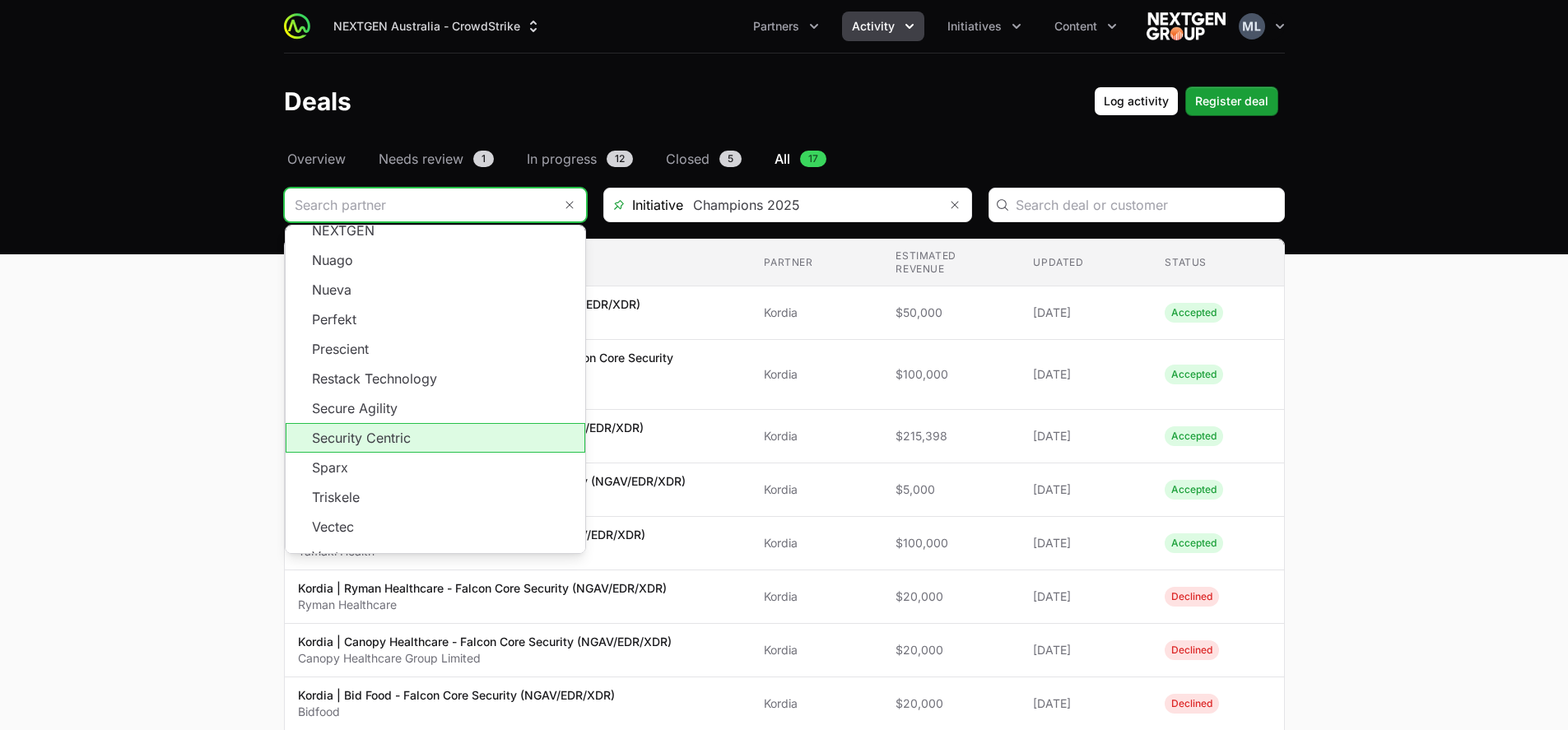
click at [397, 423] on li "Security Centric" at bounding box center [435, 437] width 299 height 30
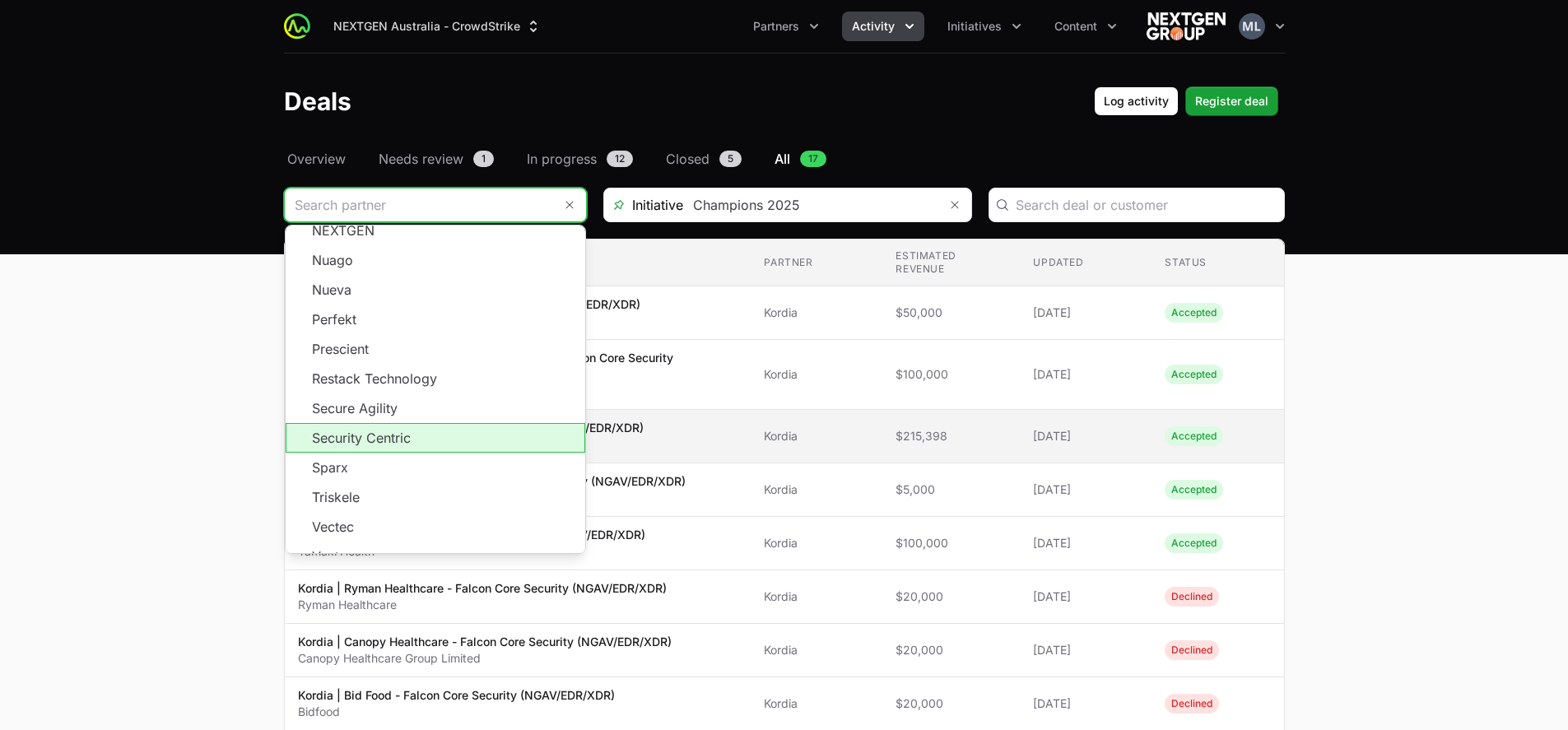
type input "Security Centric"
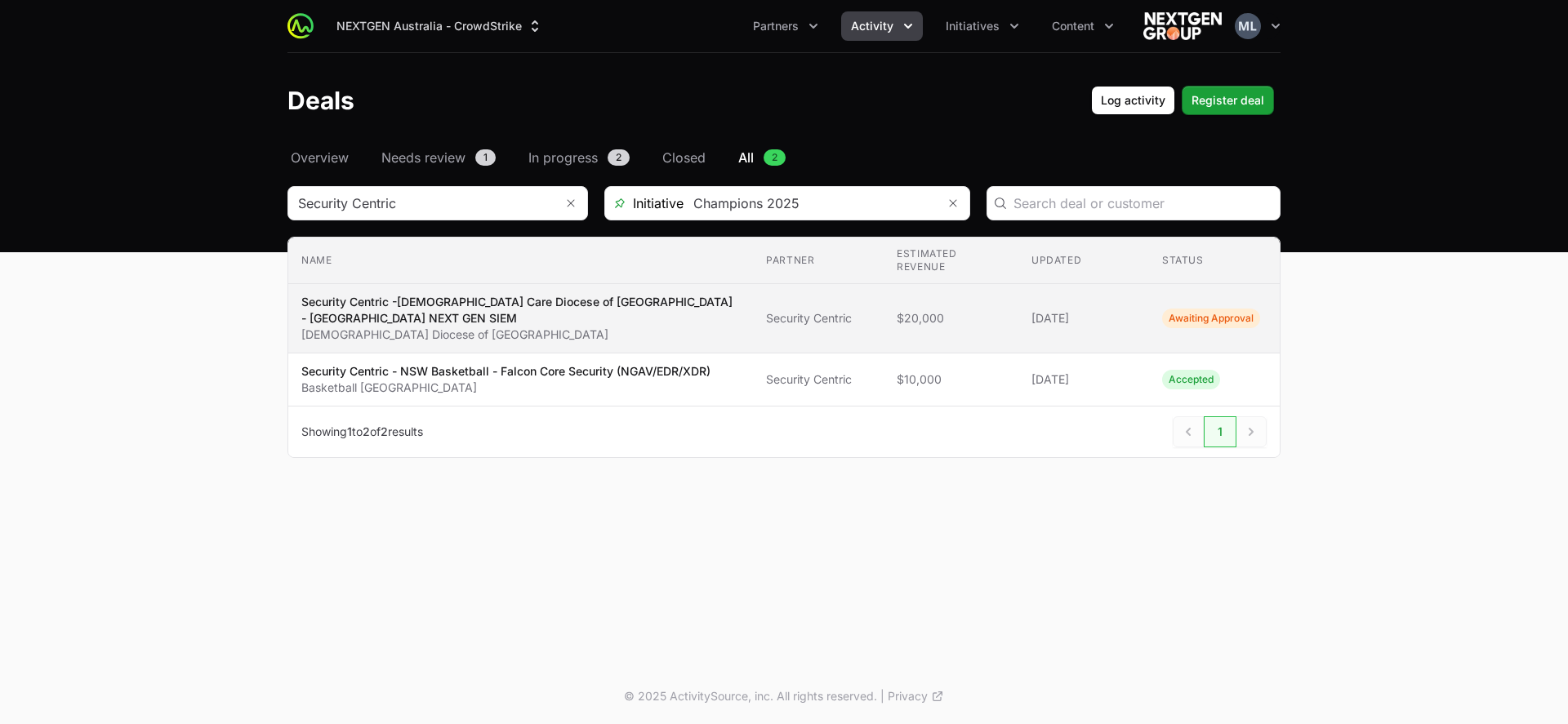
click at [480, 322] on p "Security Centric -[DEMOGRAPHIC_DATA] Care Diocese of [GEOGRAPHIC_DATA] - [GEOGR…" at bounding box center [521, 310] width 439 height 33
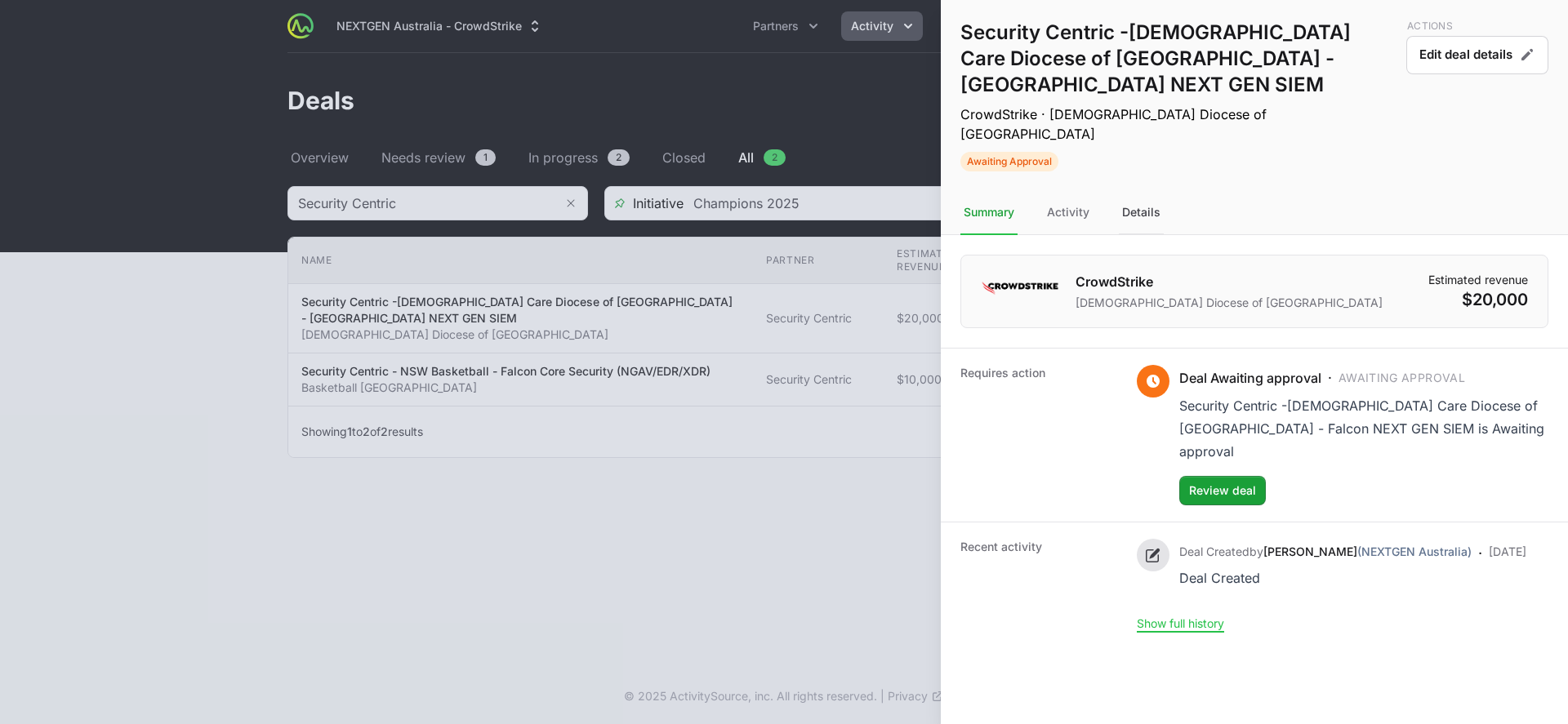
click at [1127, 192] on div "Details" at bounding box center [1141, 214] width 45 height 44
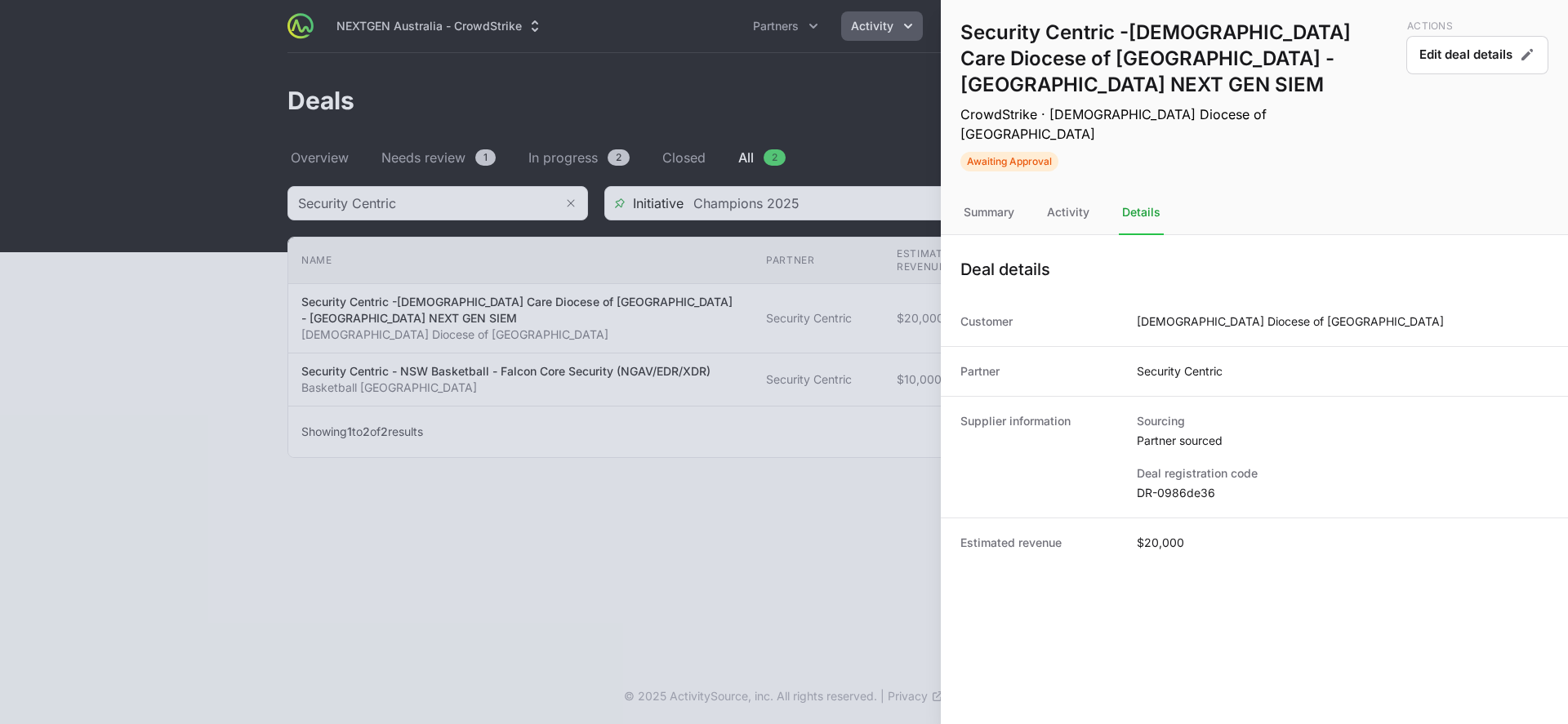
click at [1173, 486] on dd "DR-0986de36" at bounding box center [1343, 493] width 412 height 16
copy dl "DR-0986de36"
click at [1242, 241] on div "Deal details" at bounding box center [1254, 269] width 627 height 56
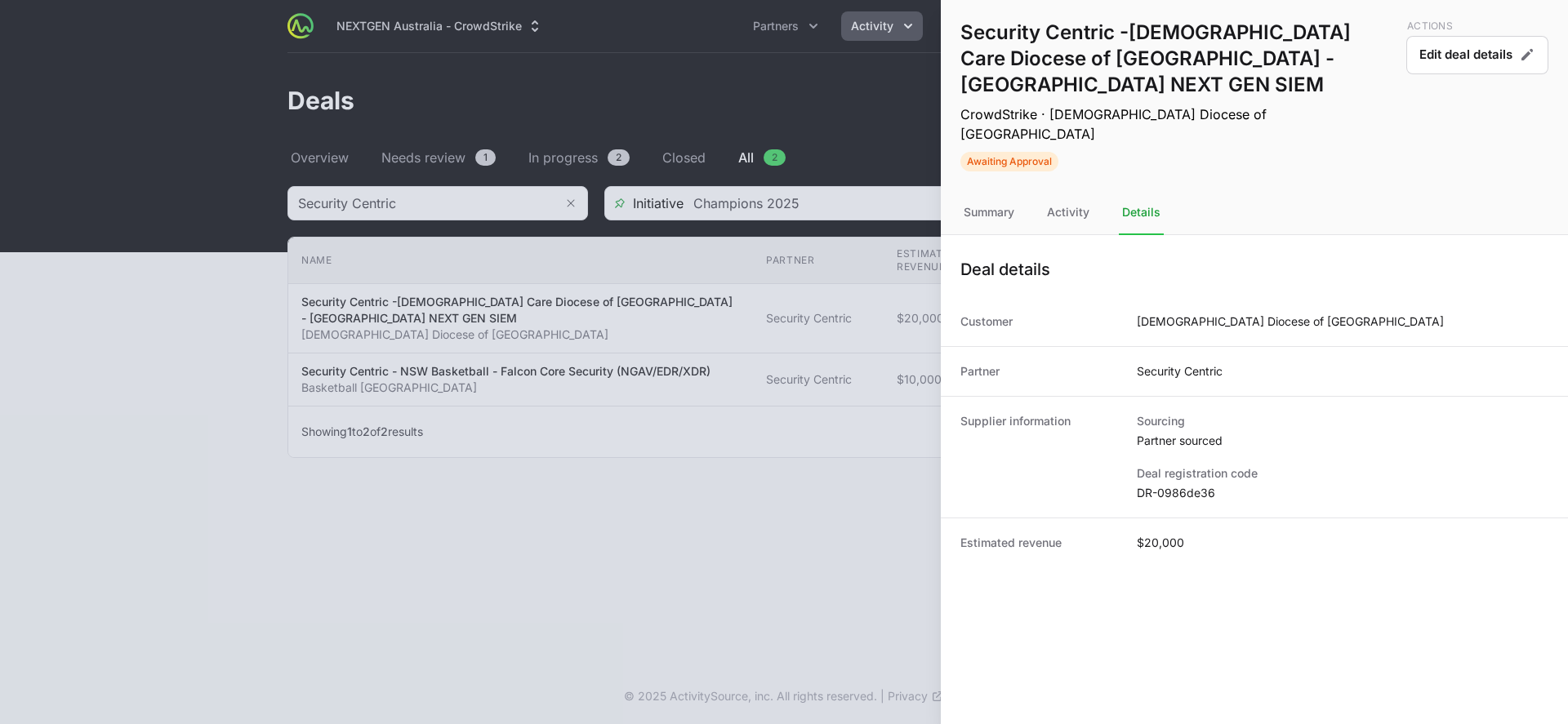
click at [555, 130] on div at bounding box center [784, 362] width 1568 height 724
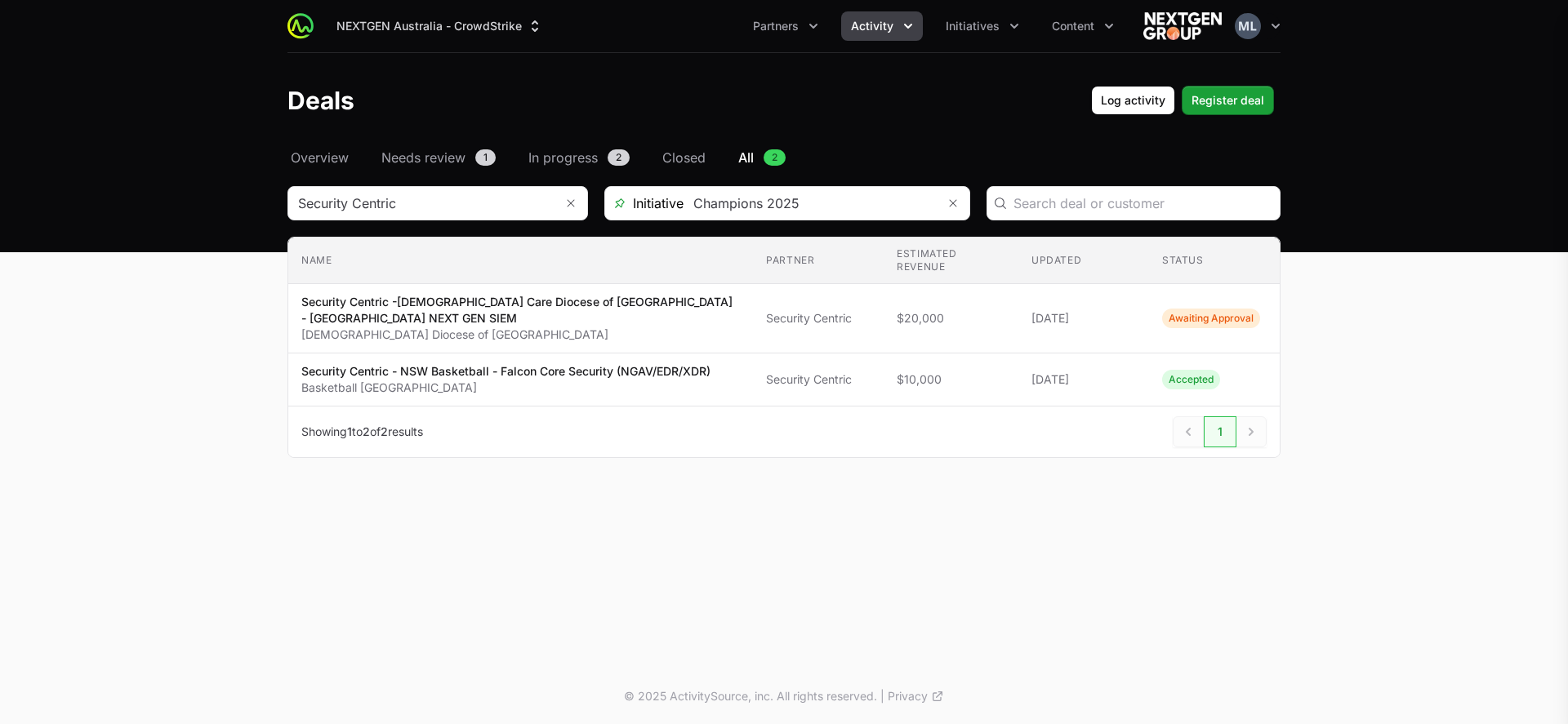
click at [496, 201] on div "Security Centric -[DEMOGRAPHIC_DATA] Care Diocese of [GEOGRAPHIC_DATA] - [GEOGR…" at bounding box center [784, 362] width 1568 height 724
click at [496, 201] on input "Deals Filters" at bounding box center [421, 203] width 266 height 33
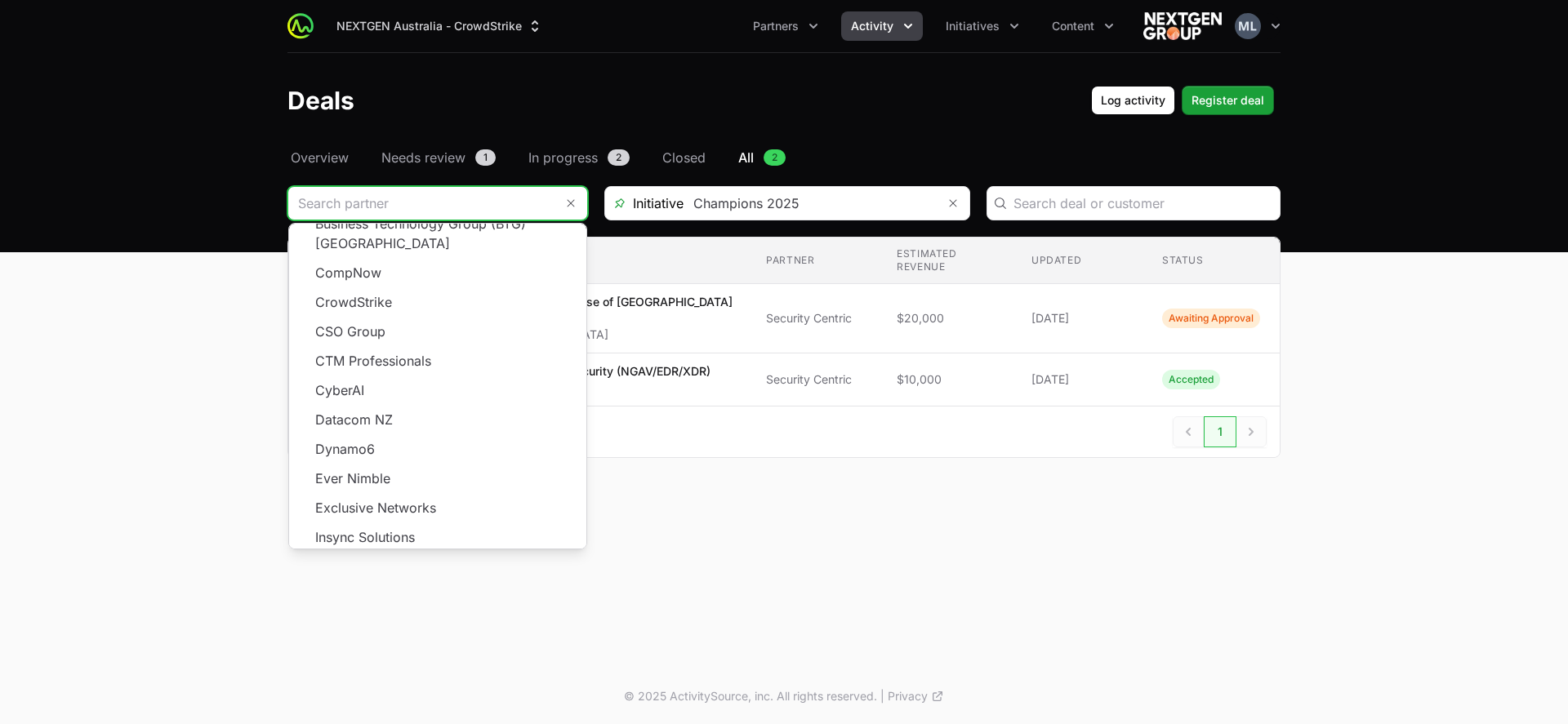
scroll to position [294, 0]
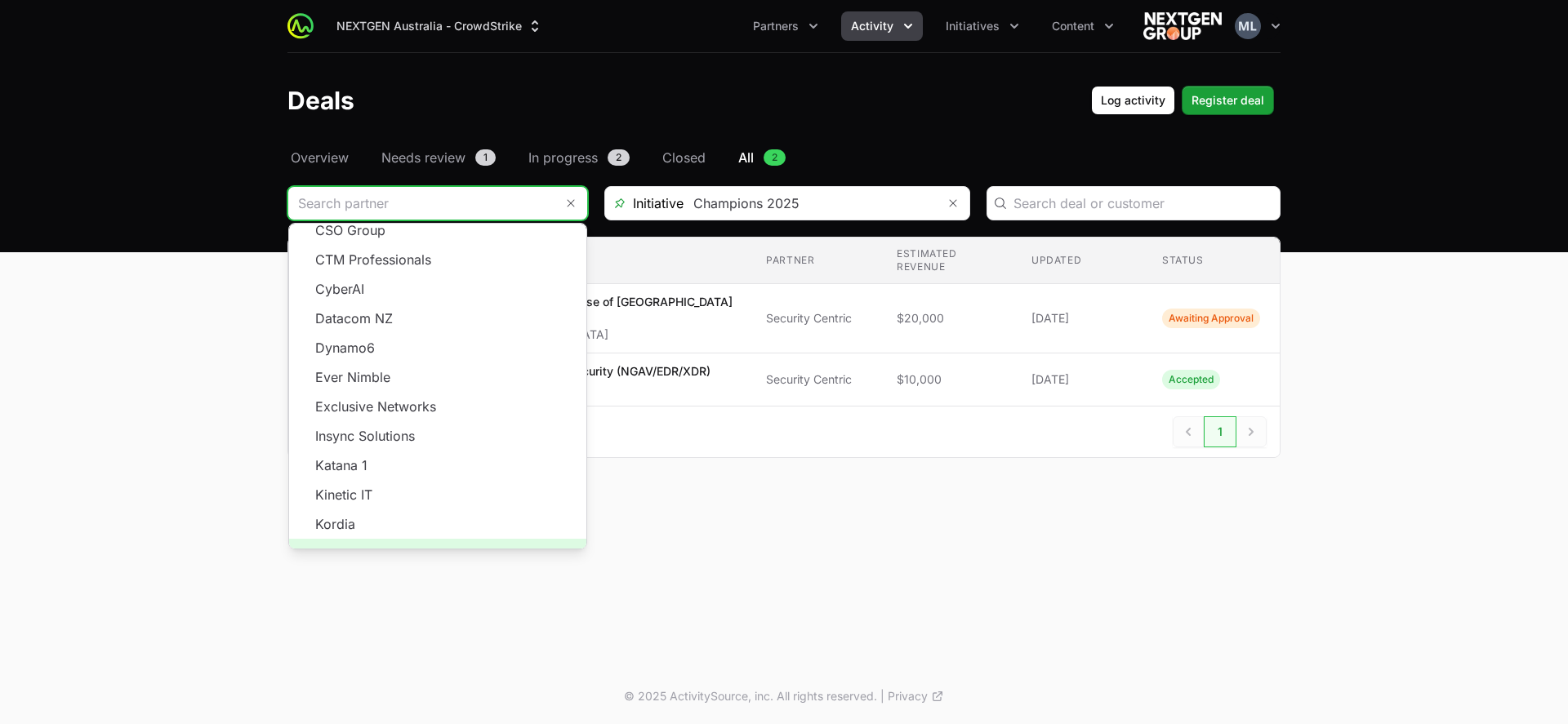
click at [436, 539] on span "Load more" at bounding box center [438, 554] width 297 height 30
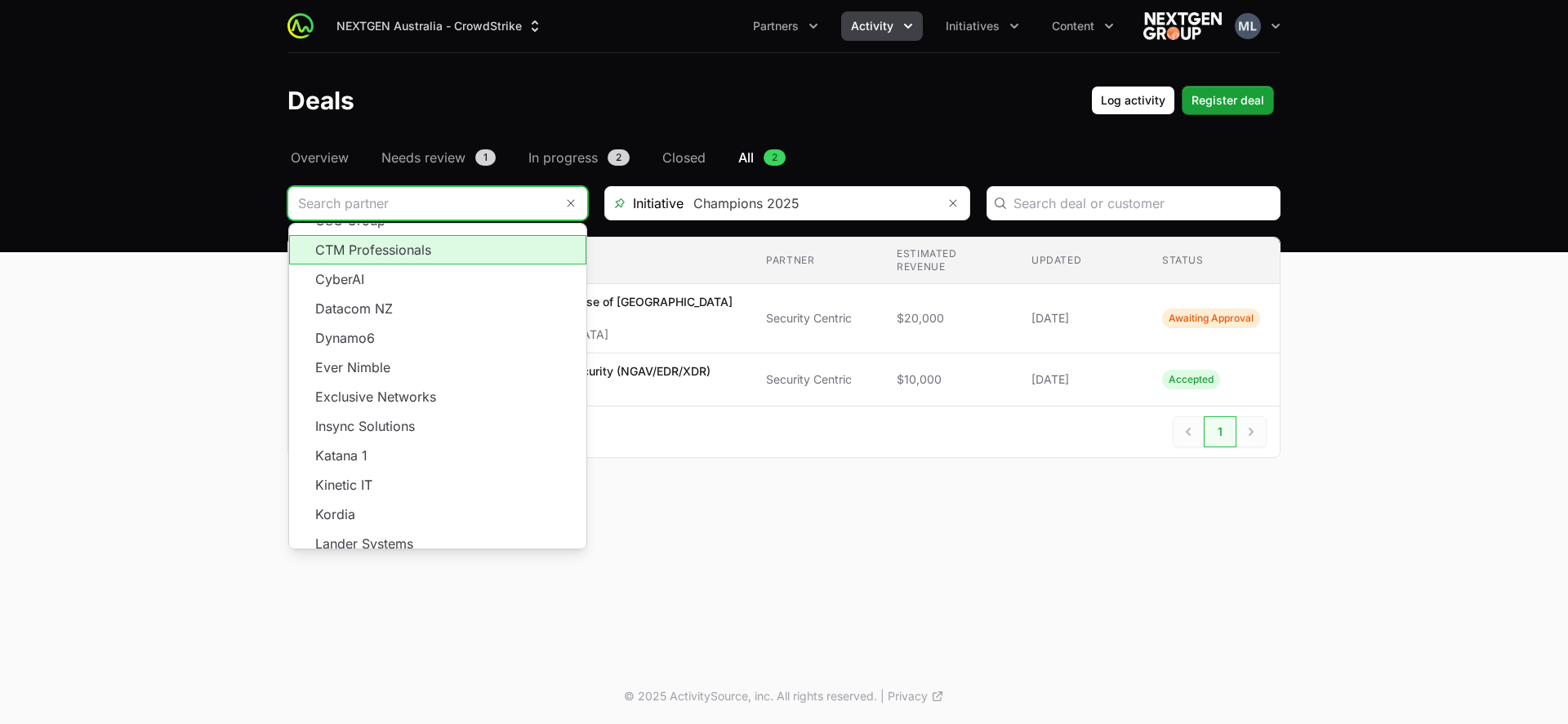
scroll to position [77, 0]
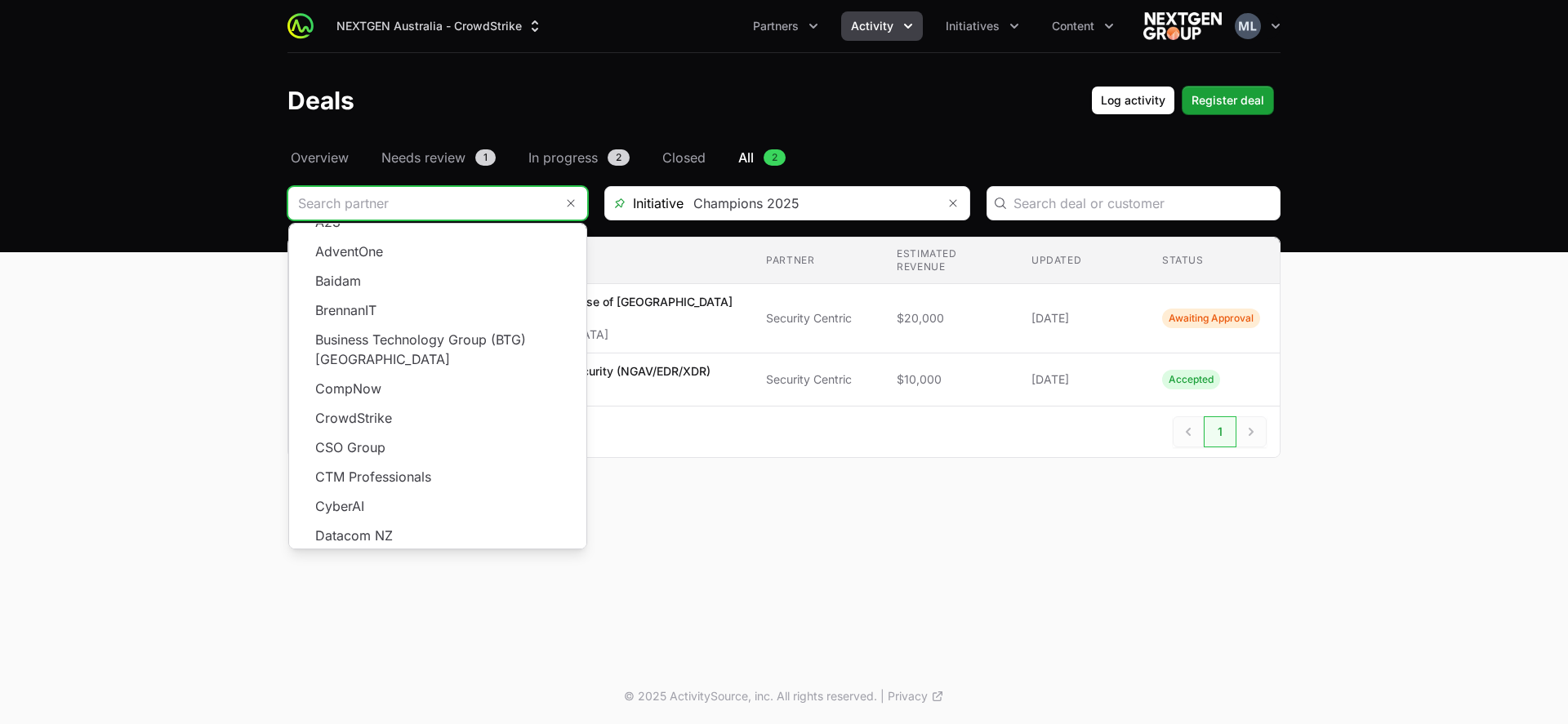
click at [663, 569] on div "NEXTGEN Australia - CrowdStrike Partners Activity Initiatives Content Open user…" at bounding box center [784, 334] width 1568 height 668
type input "Security Centric"
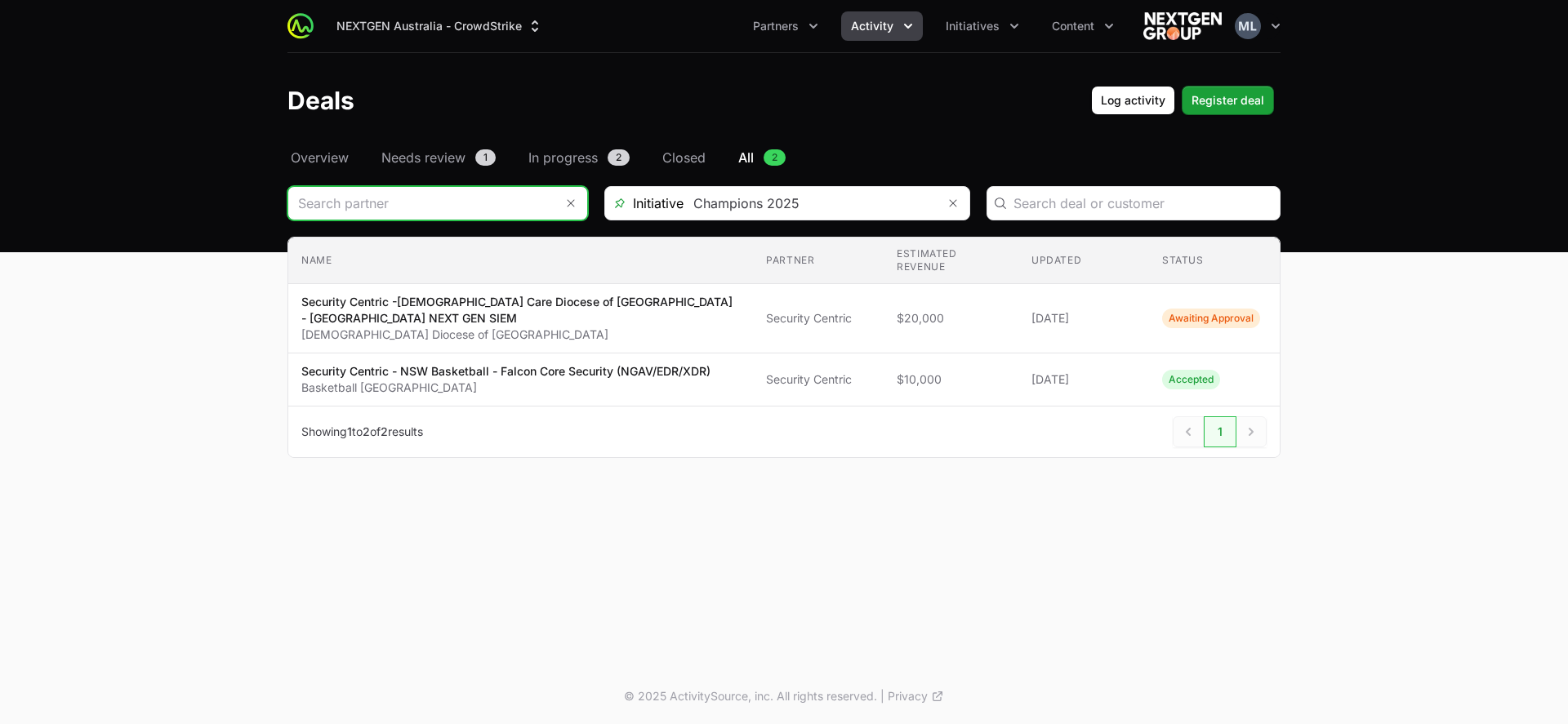
click at [484, 191] on input "Deals Filters" at bounding box center [421, 203] width 266 height 33
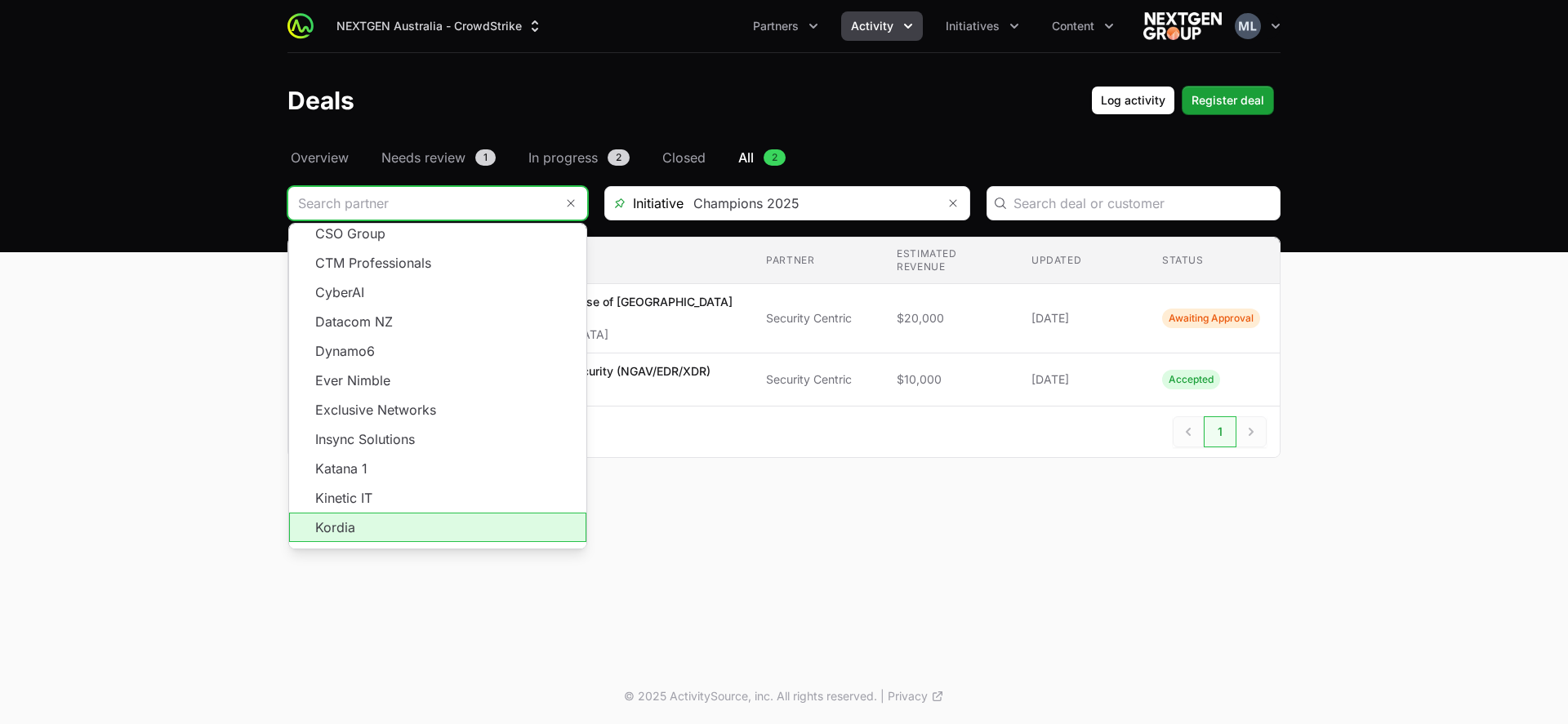
scroll to position [294, 0]
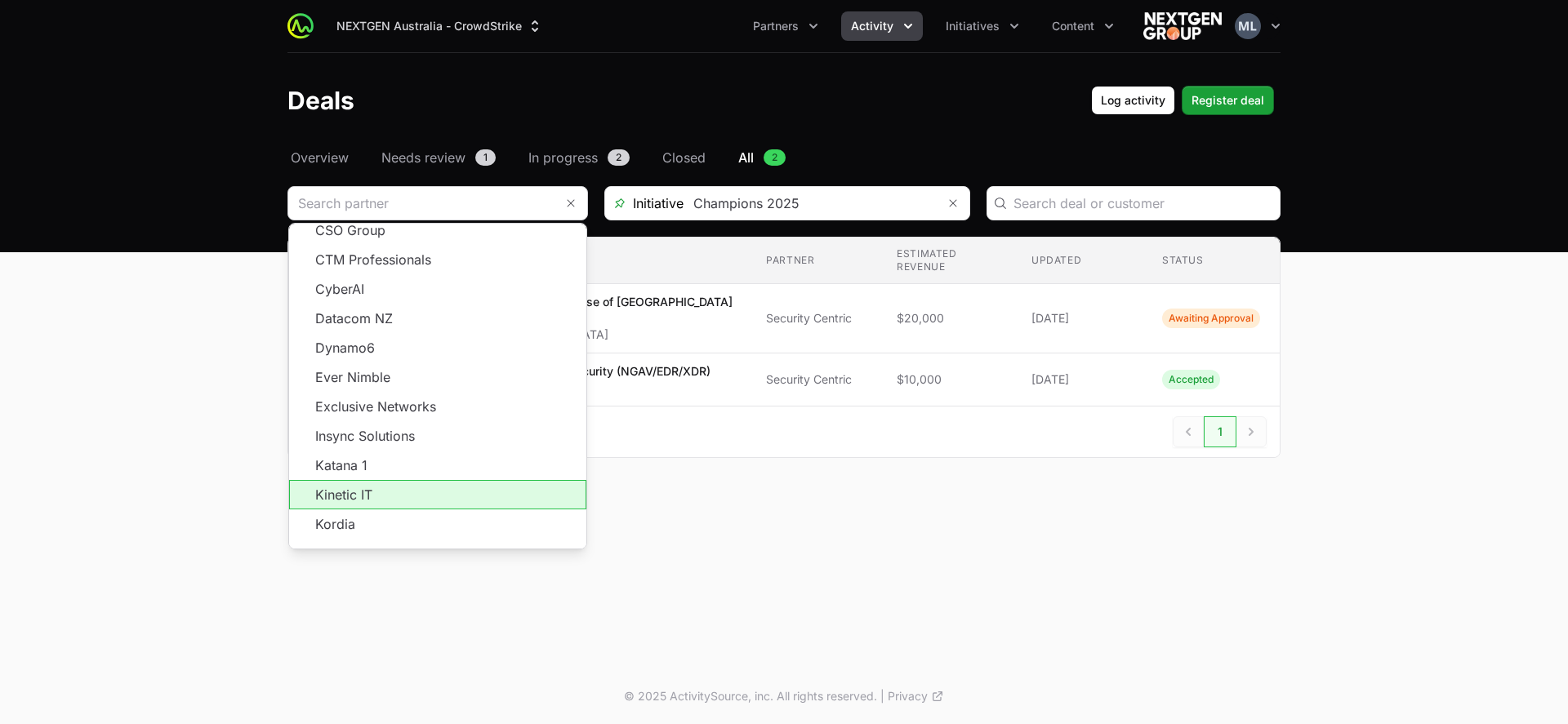
click at [352, 480] on li "Kinetic IT" at bounding box center [438, 494] width 297 height 30
type input "Kinetic IT"
